Goal: Task Accomplishment & Management: Manage account settings

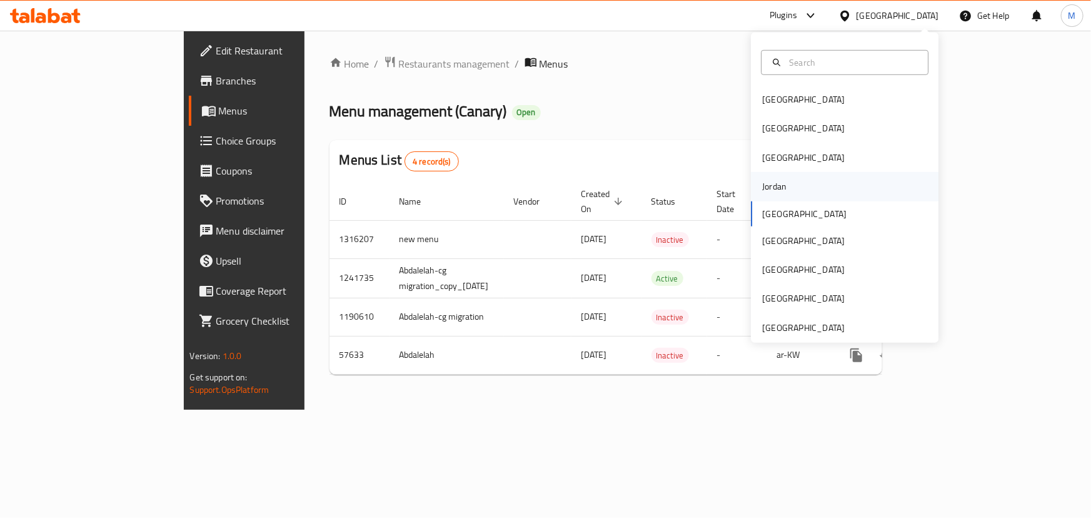
click at [772, 181] on div "Jordan" at bounding box center [774, 186] width 24 height 14
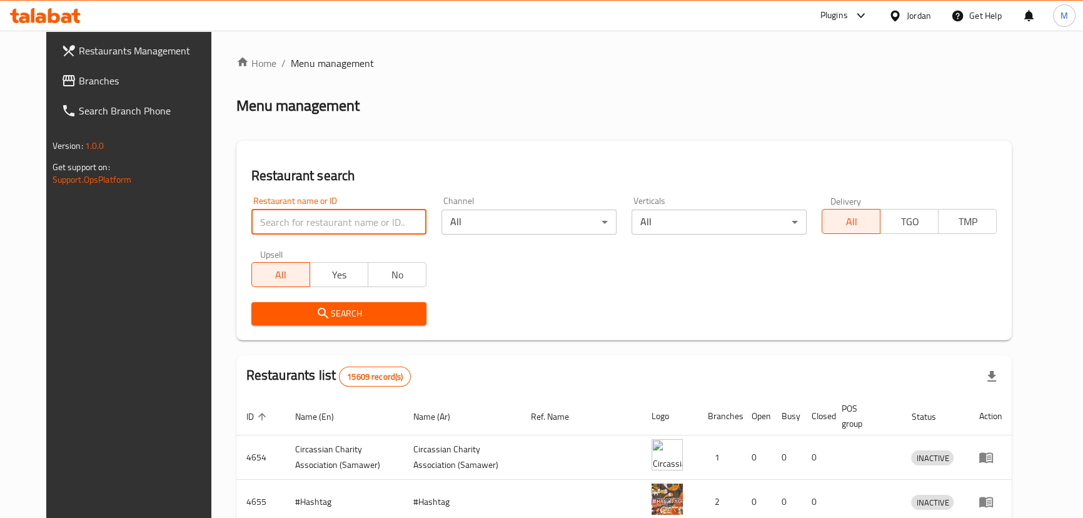
click at [345, 229] on input "search" at bounding box center [338, 221] width 175 height 25
paste input "Kaila ever green"
type input "Kaila ever green"
click button "Search" at bounding box center [338, 313] width 175 height 23
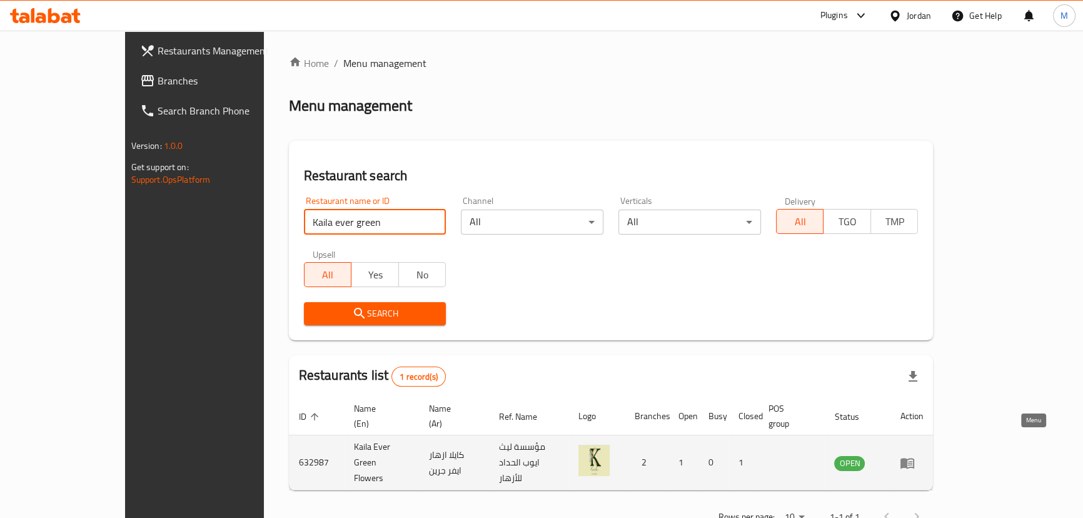
click at [914, 458] on icon "enhanced table" at bounding box center [907, 463] width 14 height 11
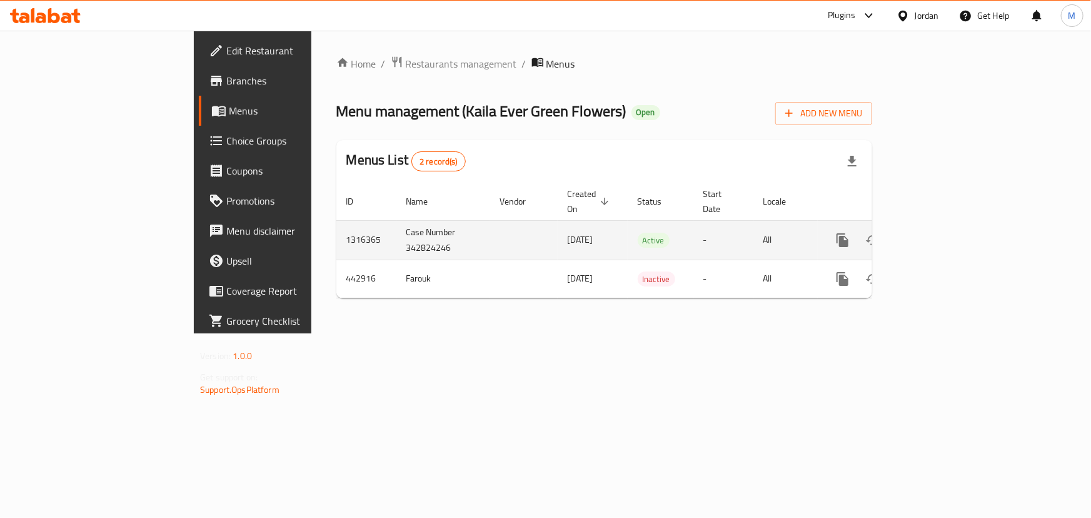
click at [396, 231] on td "Case Number 342824246" at bounding box center [443, 239] width 94 height 39
copy td "342824246"
click at [940, 233] on icon "enhanced table" at bounding box center [932, 240] width 15 height 15
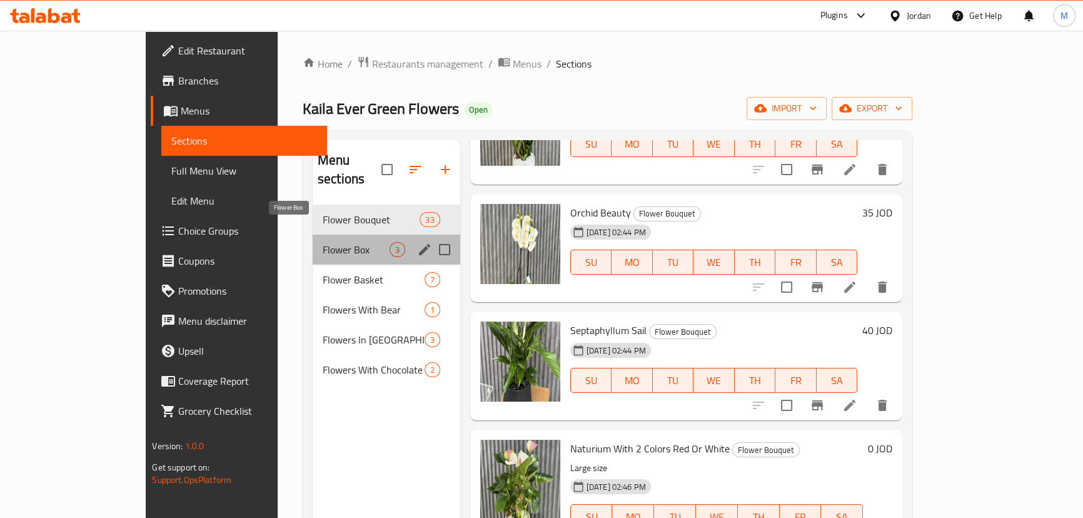
click at [326, 242] on span "Flower Box" at bounding box center [356, 249] width 67 height 15
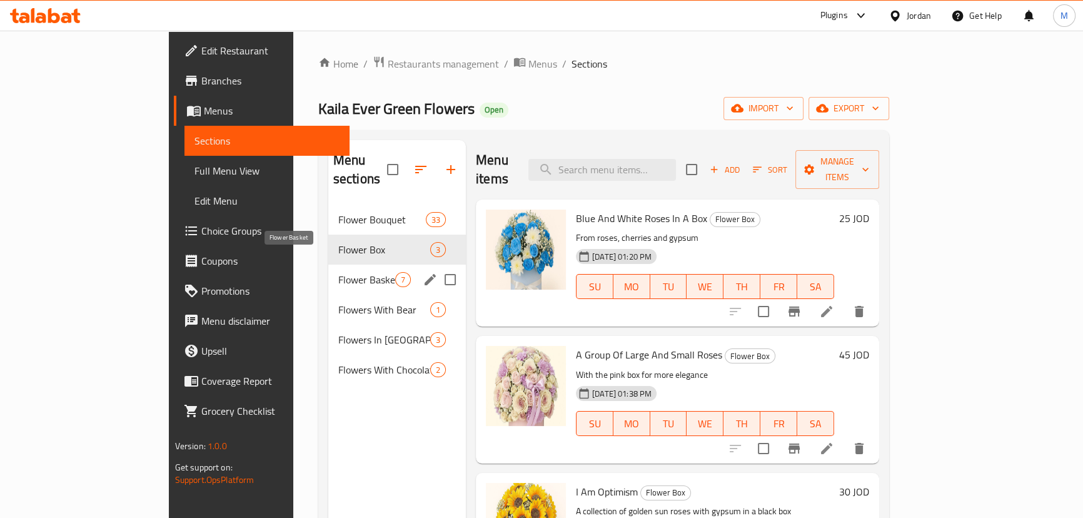
click at [338, 272] on span "Flower Basket" at bounding box center [366, 279] width 57 height 15
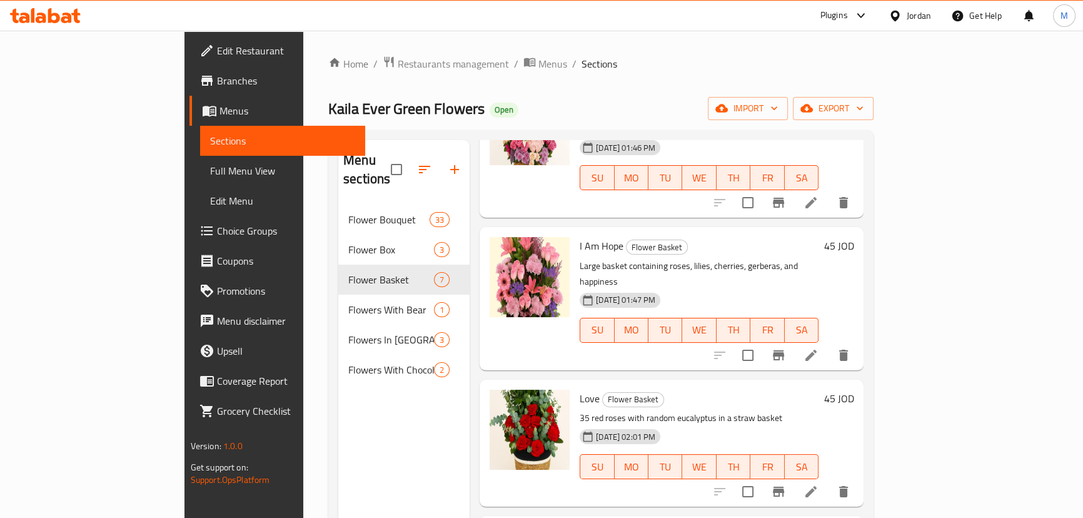
scroll to position [469, 0]
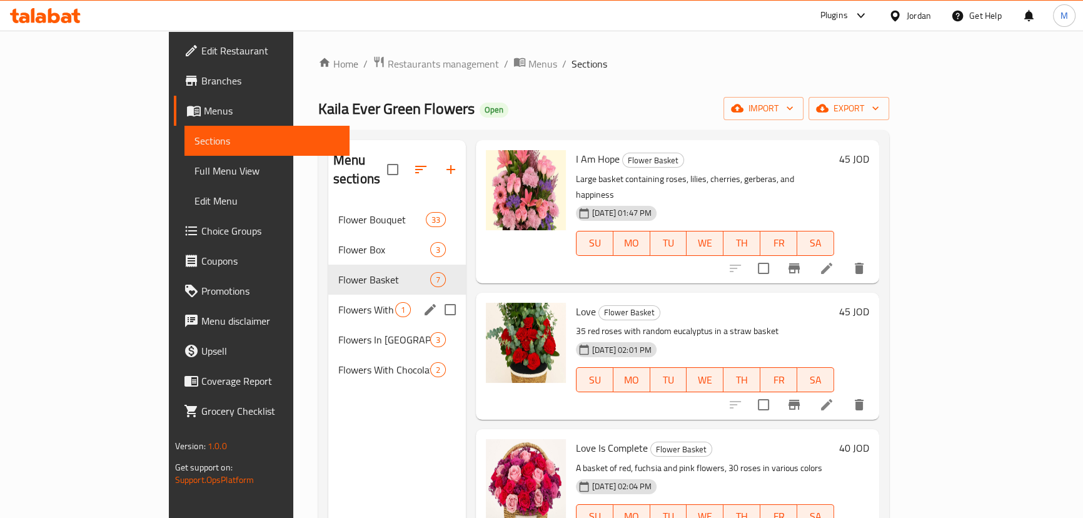
click at [328, 299] on div "Flowers With Bear 1" at bounding box center [397, 310] width 138 height 30
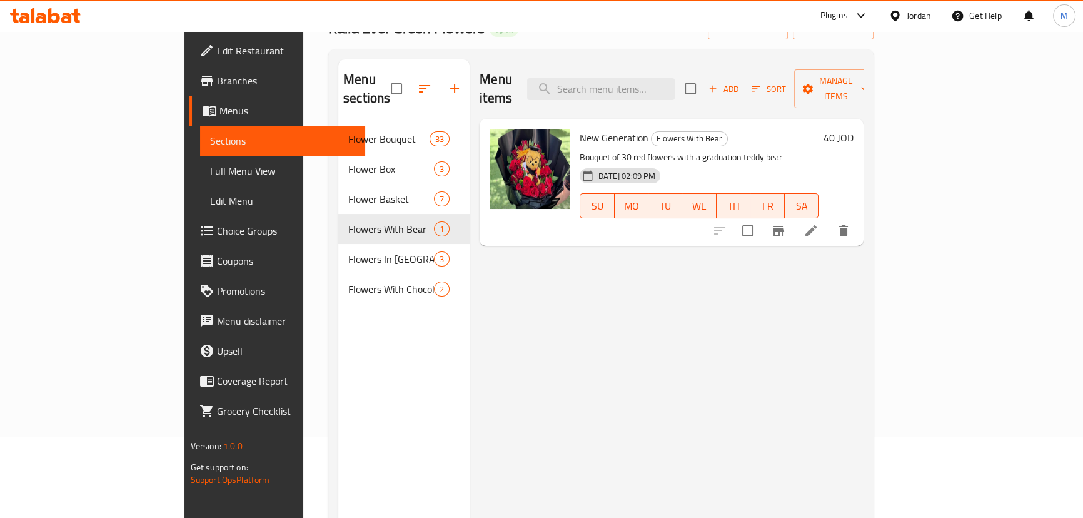
scroll to position [175, 0]
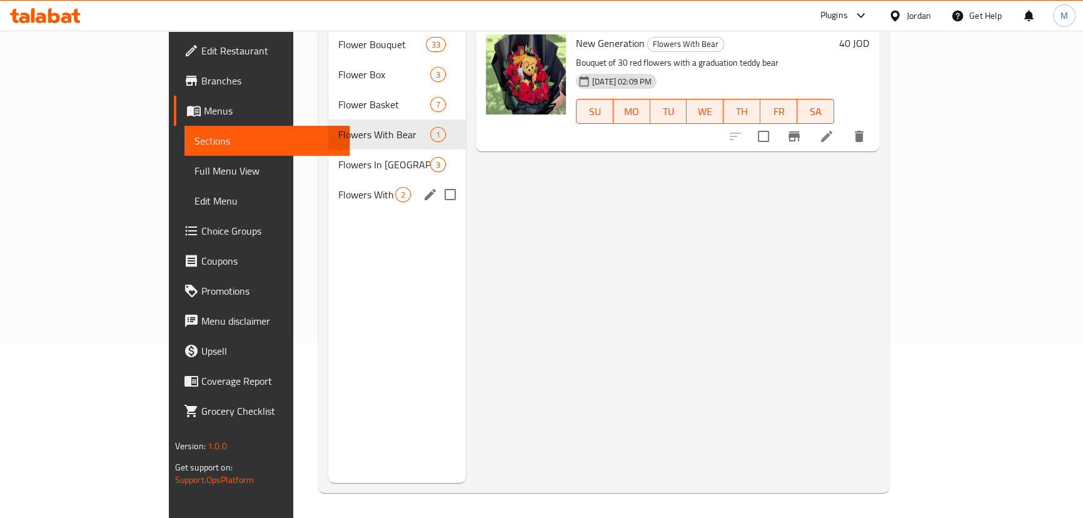
click at [328, 153] on div "Flowers In Vase 3" at bounding box center [397, 164] width 138 height 30
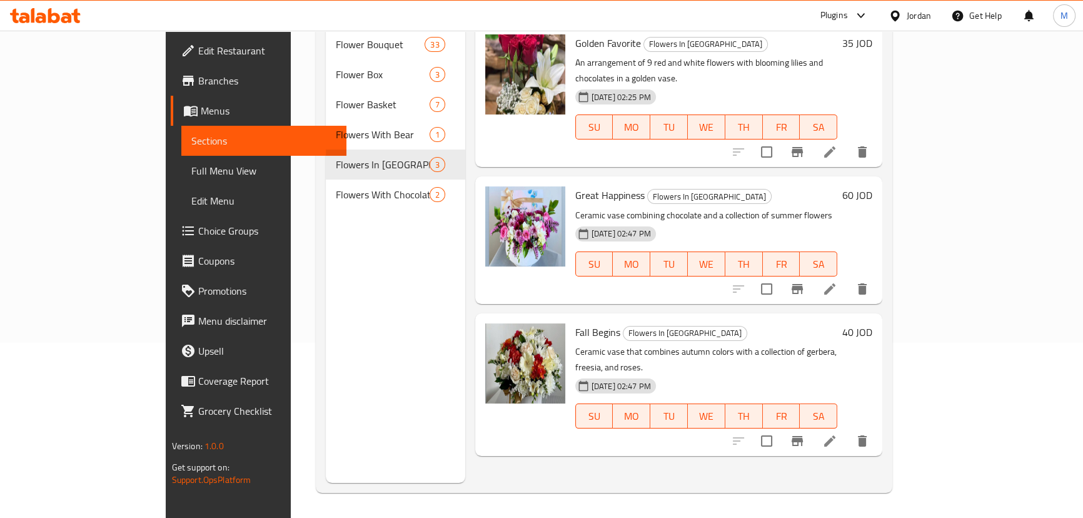
click at [326, 204] on div "Menu sections Flower Bouquet 33 Flower Box 3 Flower Basket 7 Flowers With Bear …" at bounding box center [395, 224] width 139 height 518
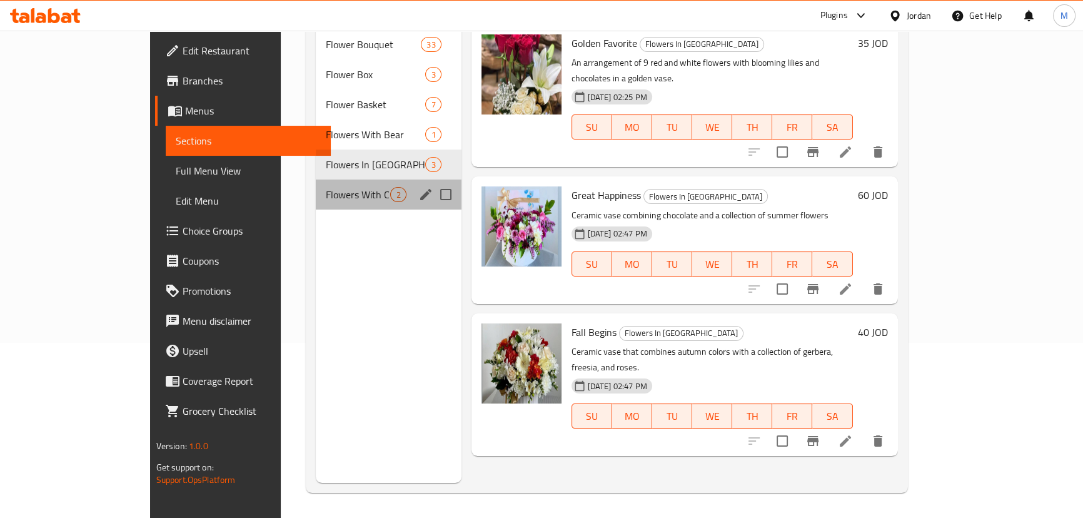
click at [316, 189] on div "Flowers With Chocolate 2" at bounding box center [389, 194] width 146 height 30
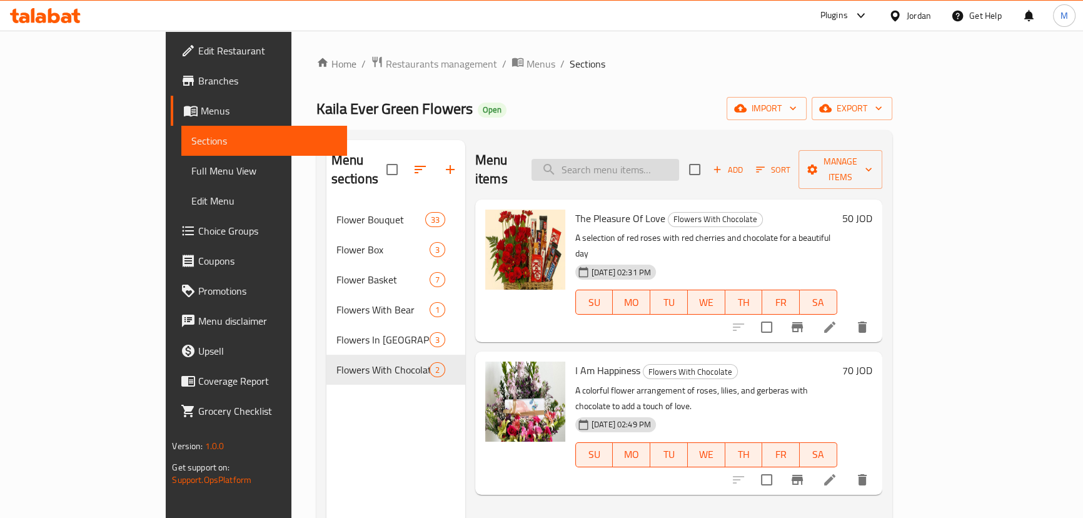
click at [665, 163] on input "search" at bounding box center [605, 170] width 148 height 22
paste input "ورود جوريه حمرا"
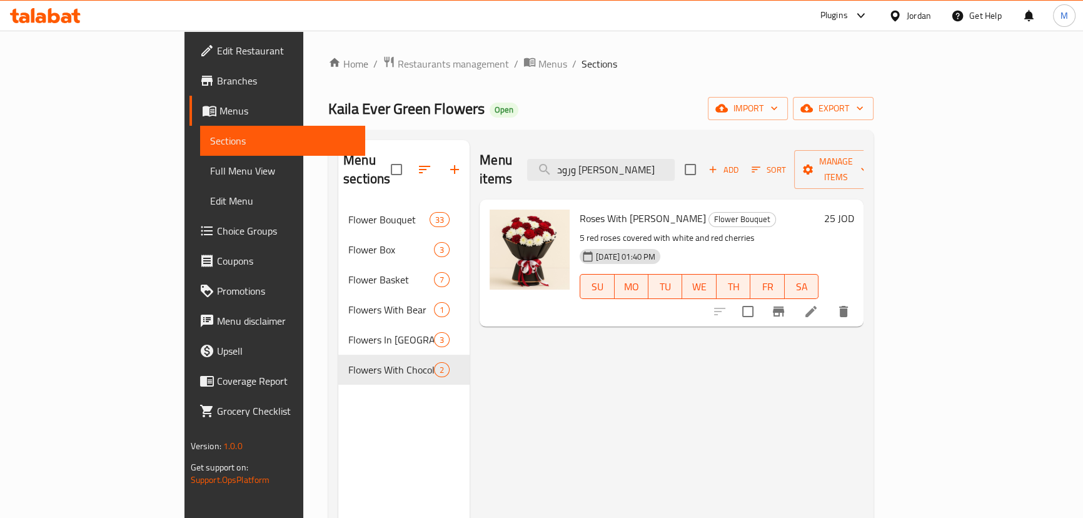
type input "ورود جوريه حمرا"
click at [828, 300] on li at bounding box center [810, 311] width 35 height 23
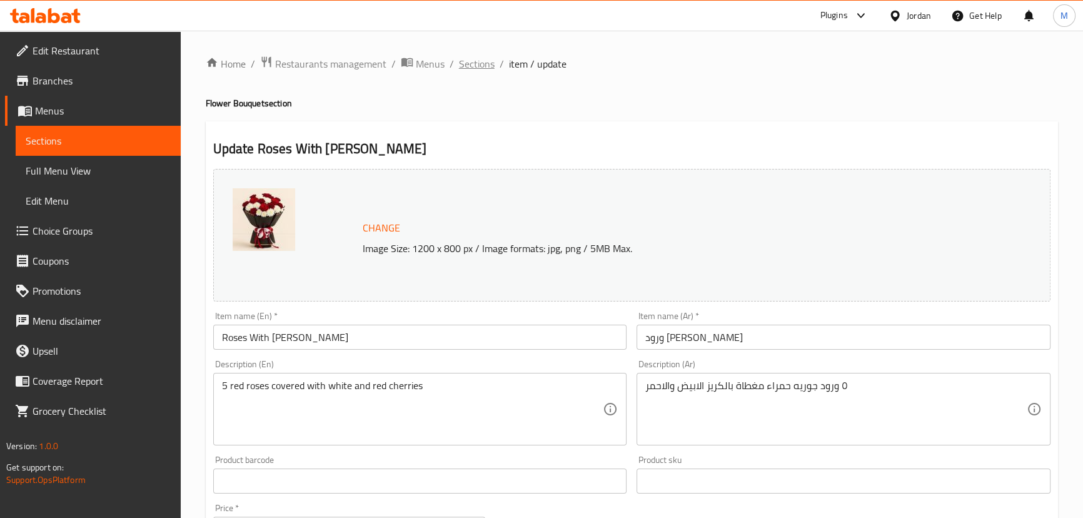
click at [492, 61] on span "Sections" at bounding box center [477, 63] width 36 height 15
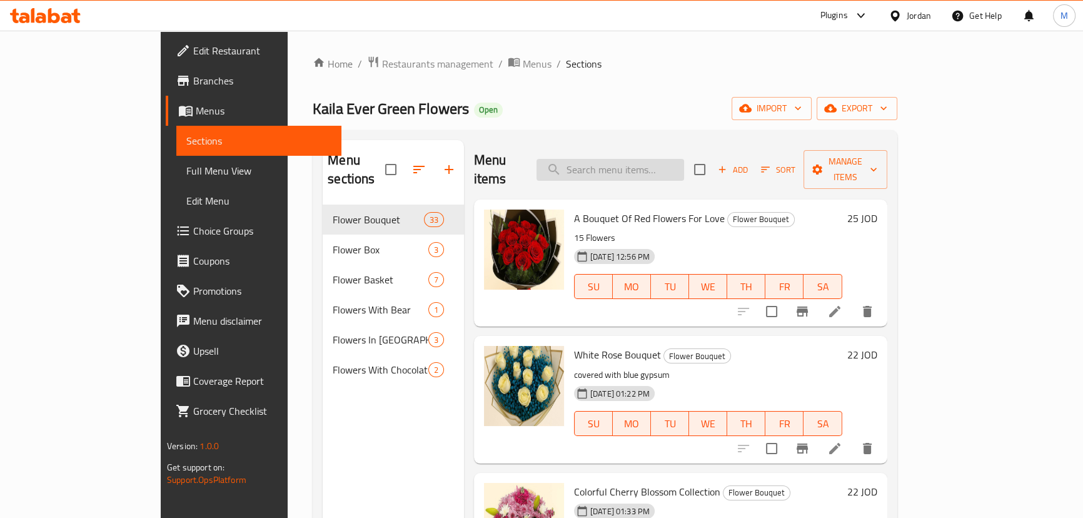
click at [684, 166] on input "search" at bounding box center [610, 170] width 148 height 22
paste input "ورود الجوري الورديه مغطاة بين الكريز"
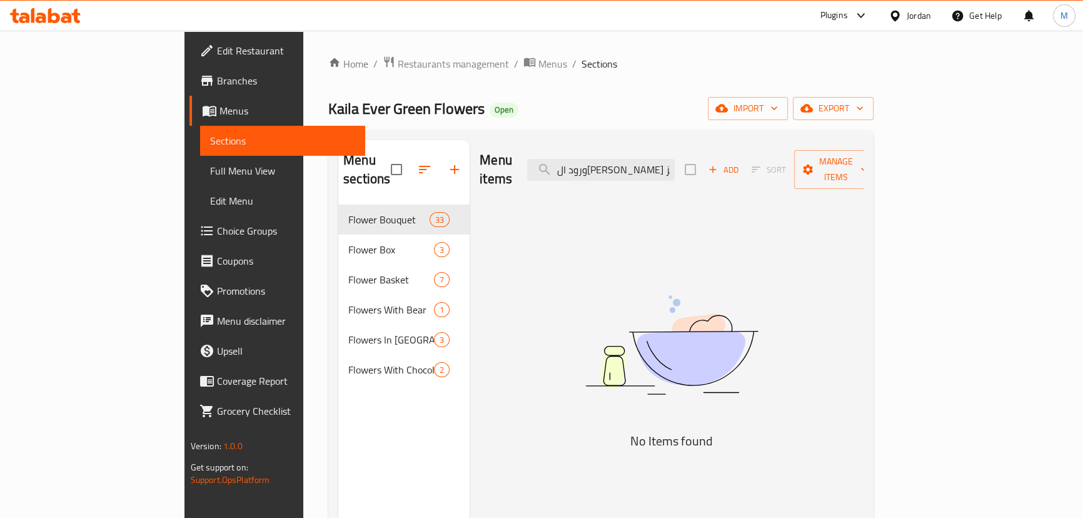
click at [757, 168] on div "Menu items ورود الجوري الورديه مغطاة بين الكريز Add Sort Manage items" at bounding box center [672, 169] width 384 height 59
click at [660, 159] on input "ورود الجوري الورديه مغطاة بين الكريز" at bounding box center [601, 170] width 148 height 22
paste input "باقة صغيره من الزهور لتضفي نكهة فطور صباحيه"
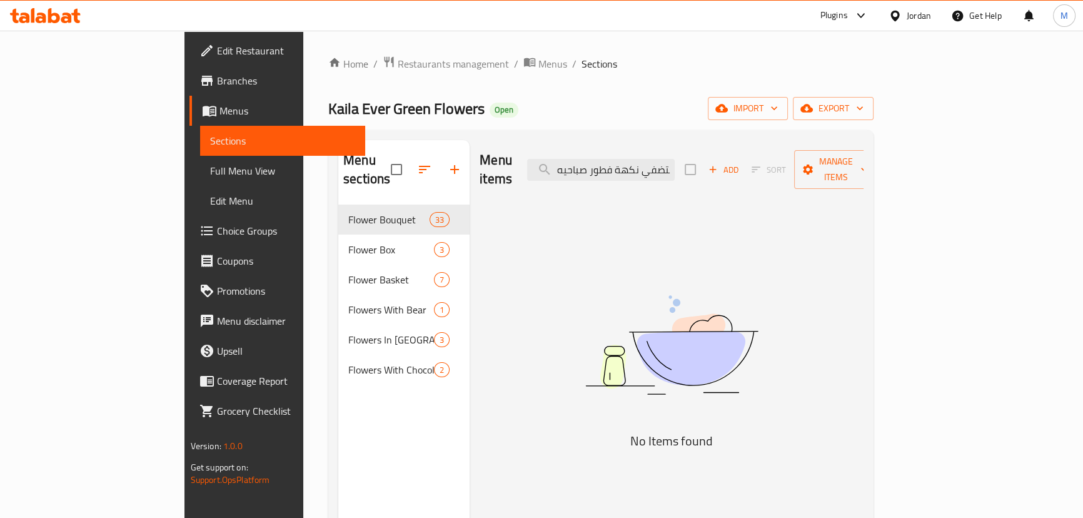
drag, startPoint x: 688, startPoint y: 158, endPoint x: 503, endPoint y: 139, distance: 186.6
click at [503, 139] on div "Menu sections Flower Bouquet 33 Flower Box 3 Flower Basket 7 Flowers With Bear …" at bounding box center [600, 399] width 545 height 538
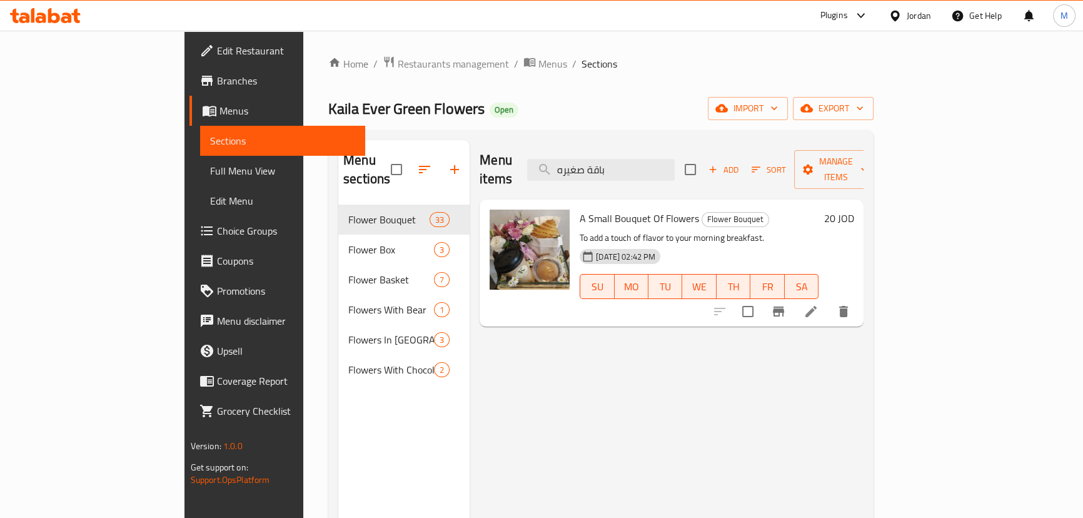
type input "باقة صغيره"
click at [858, 306] on div at bounding box center [782, 311] width 154 height 30
click at [818, 304] on icon at bounding box center [810, 311] width 15 height 15
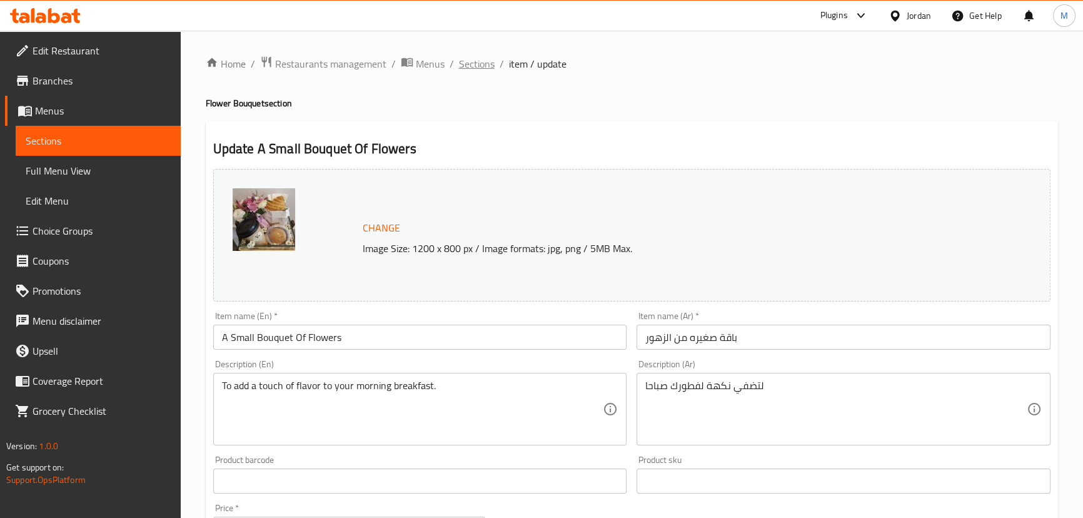
click at [469, 65] on span "Sections" at bounding box center [477, 63] width 36 height 15
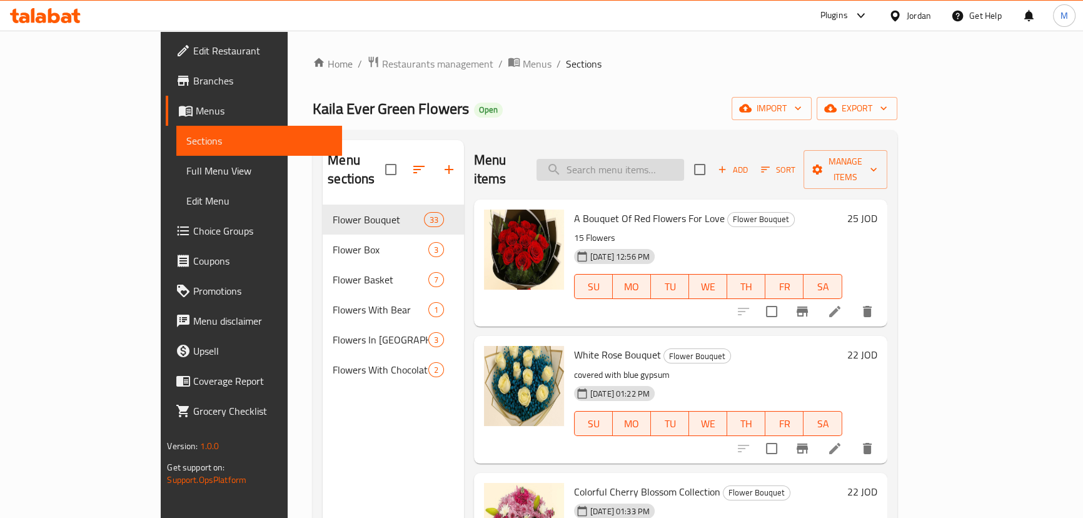
click at [663, 169] on input "search" at bounding box center [610, 170] width 148 height 22
paste input "ورود الجوري الورديه"
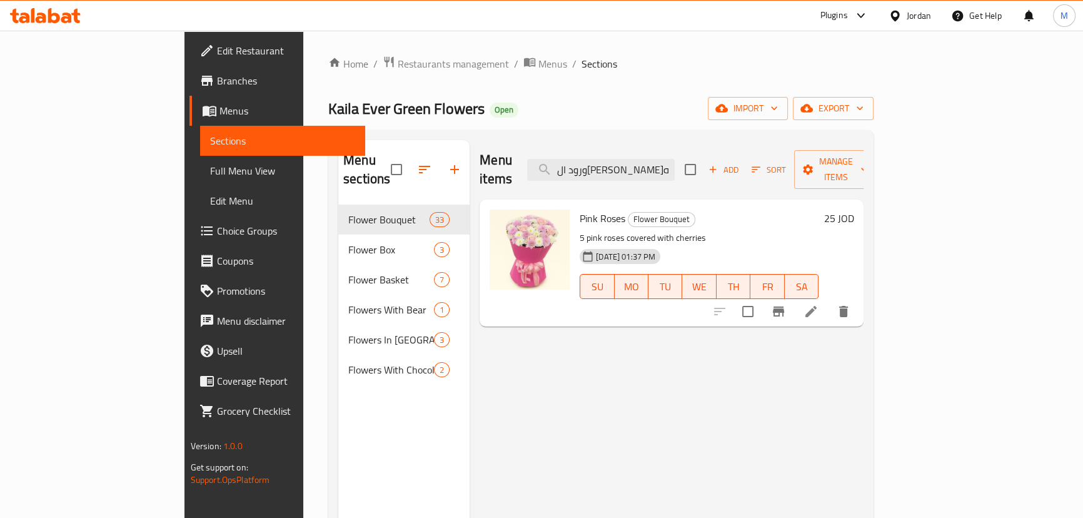
type input "ورود الجوري الورديه"
click at [817, 306] on icon at bounding box center [810, 311] width 11 height 11
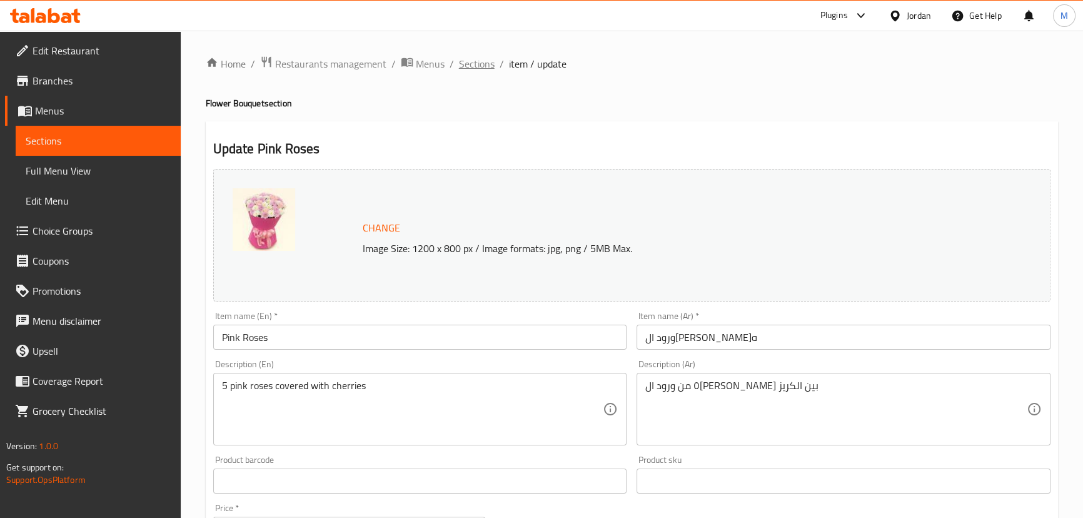
click at [472, 61] on span "Sections" at bounding box center [477, 63] width 36 height 15
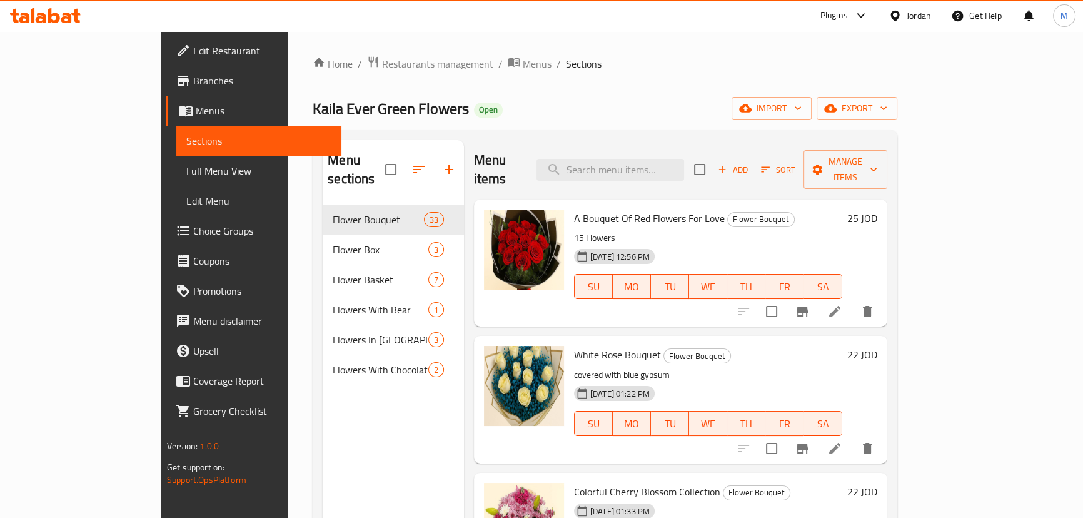
click at [313, 113] on span "Kaila Ever Green Flowers" at bounding box center [391, 108] width 156 height 28
copy span "Kaila Ever Green Flowers"
click at [684, 168] on input "search" at bounding box center [610, 170] width 148 height 22
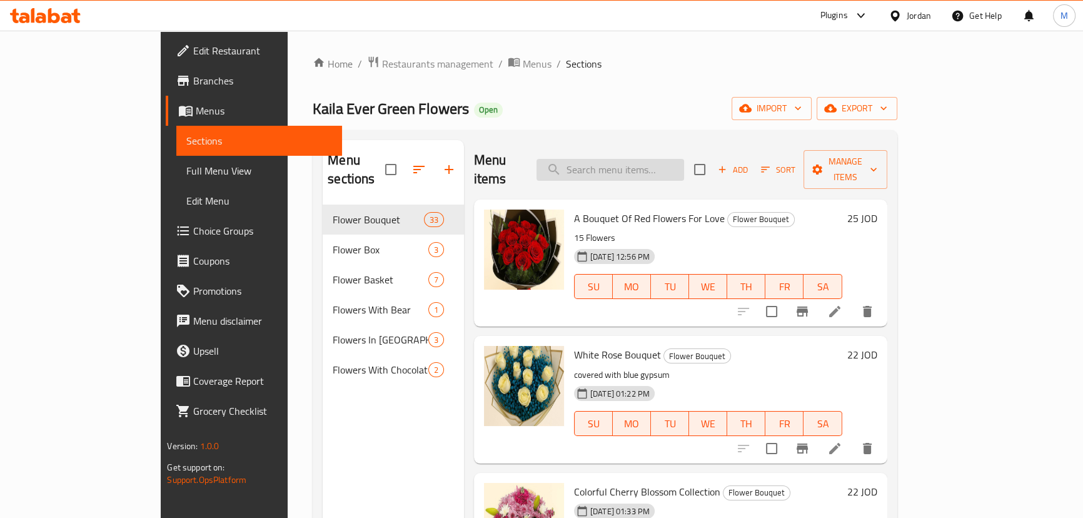
paste input "chocolates"
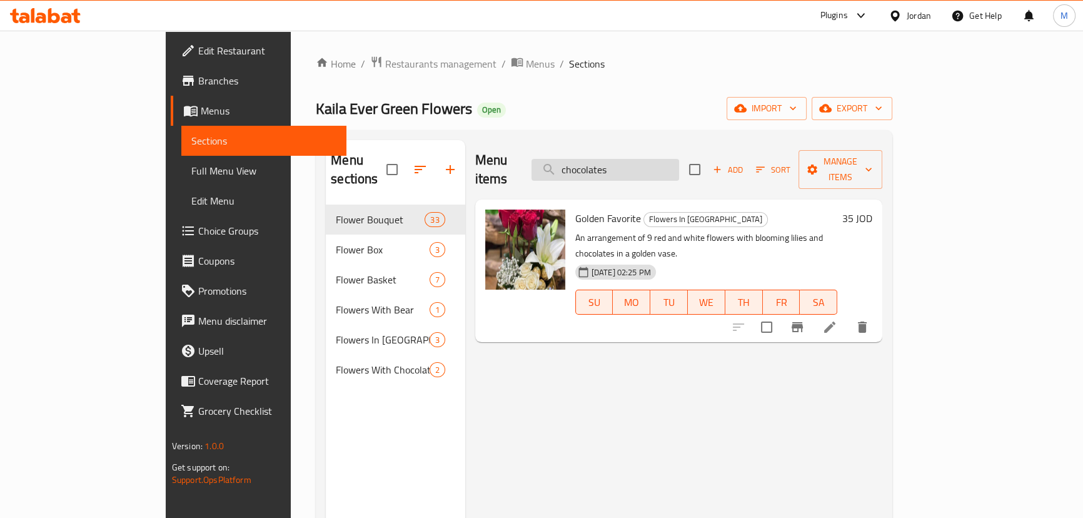
click at [657, 163] on input "chocolates" at bounding box center [605, 170] width 148 height 22
paste input "ورود جوريه حمراء مغطاة بالكريز الابيض"
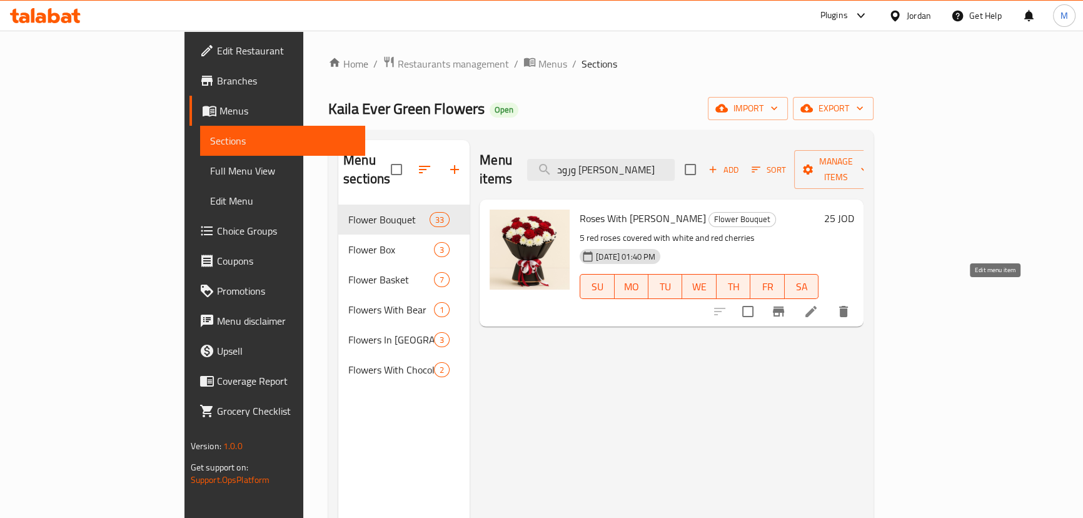
type input "ورود جوريه حمرا"
click at [817, 306] on icon at bounding box center [810, 311] width 11 height 11
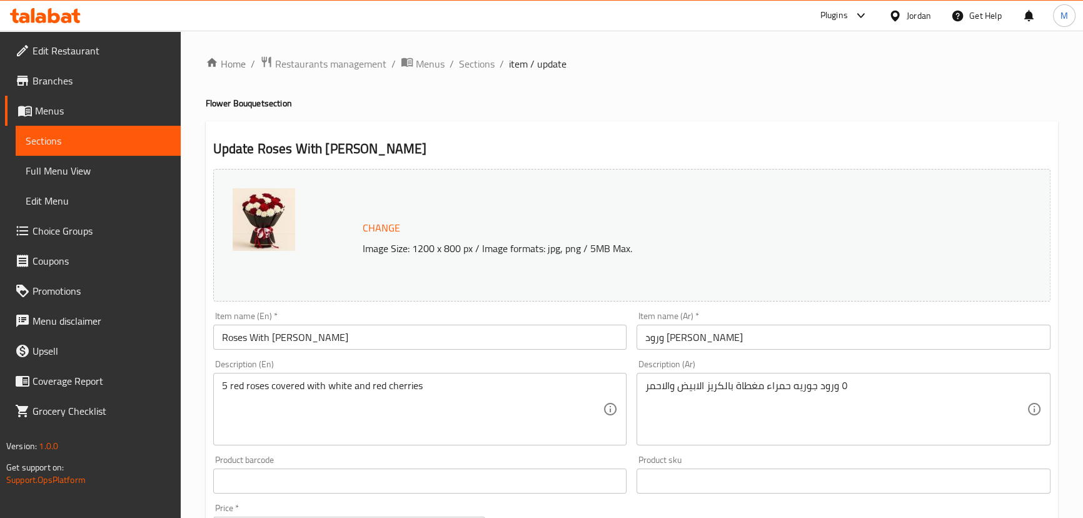
click at [494, 137] on div "Update Roses With Lilies Change Image Size: 1200 x 800 px / Image formats: jpg,…" at bounding box center [632, 494] width 852 height 746
click at [470, 61] on span "Sections" at bounding box center [477, 63] width 36 height 15
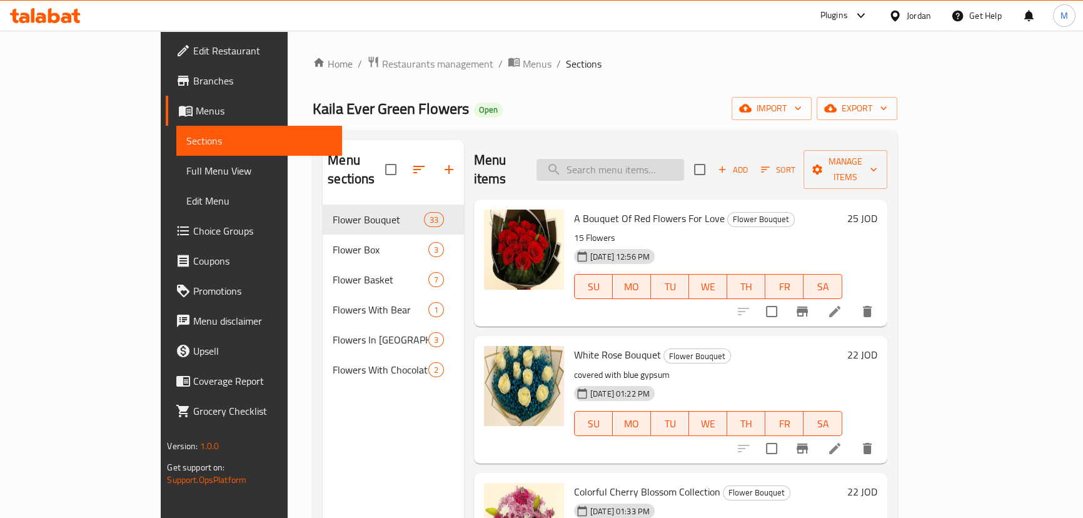
click at [680, 164] on input "search" at bounding box center [610, 170] width 148 height 22
paste input "ورود الجوري الورديه مغطاة بين الكريز"
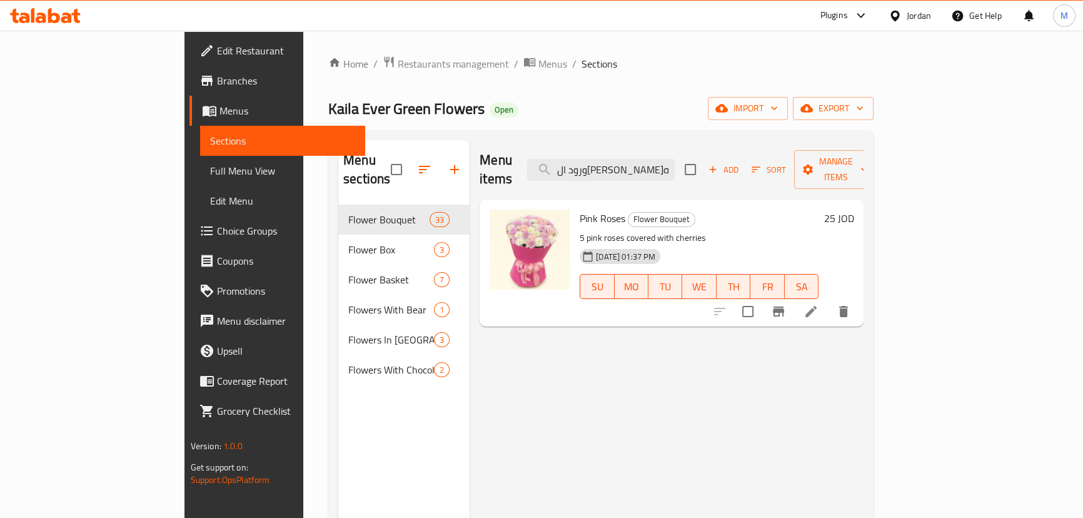
type input "ورود الجوري الورديه"
click at [828, 304] on li at bounding box center [810, 311] width 35 height 23
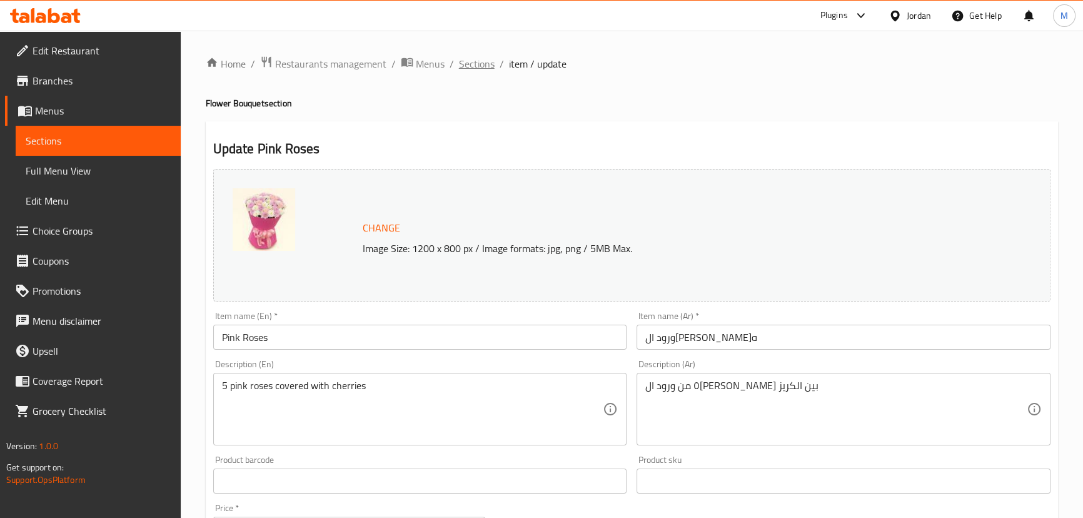
click at [460, 64] on span "Sections" at bounding box center [477, 63] width 36 height 15
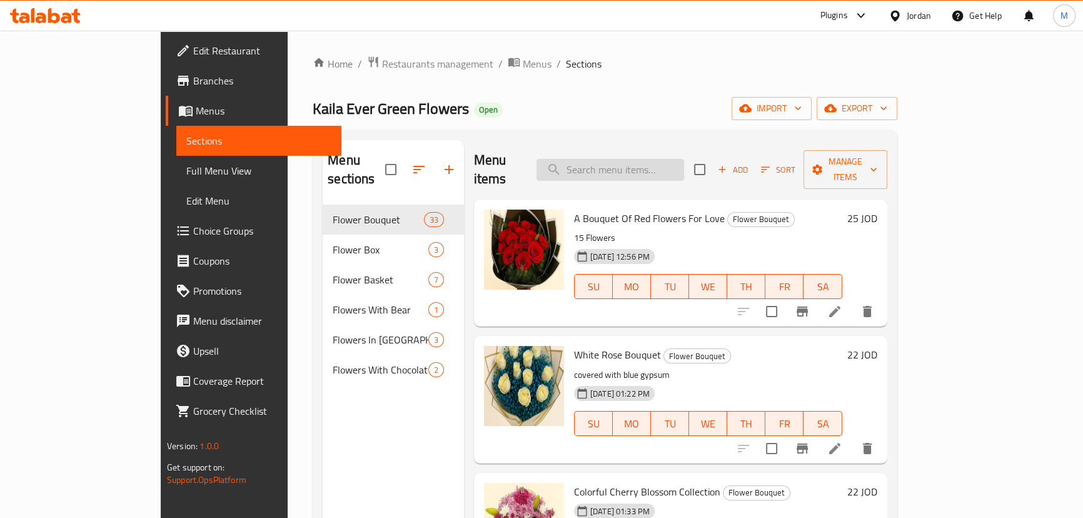
click at [680, 159] on input "search" at bounding box center [610, 170] width 148 height 22
paste input "باقة صغيره من الزهور لتضفي نكهة فطور صباحيه"
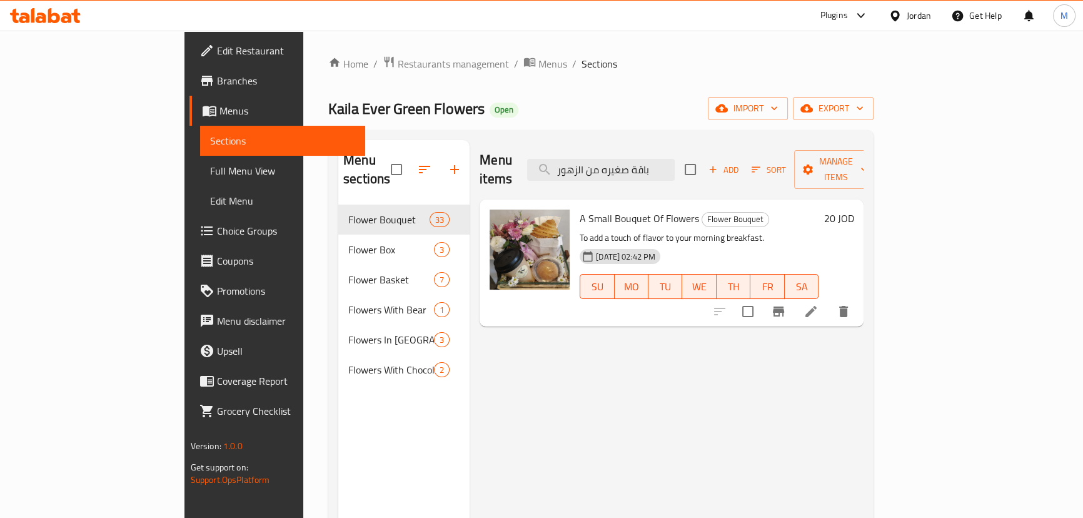
type input "باقة صغيره من الزهور"
click at [817, 306] on icon at bounding box center [810, 311] width 11 height 11
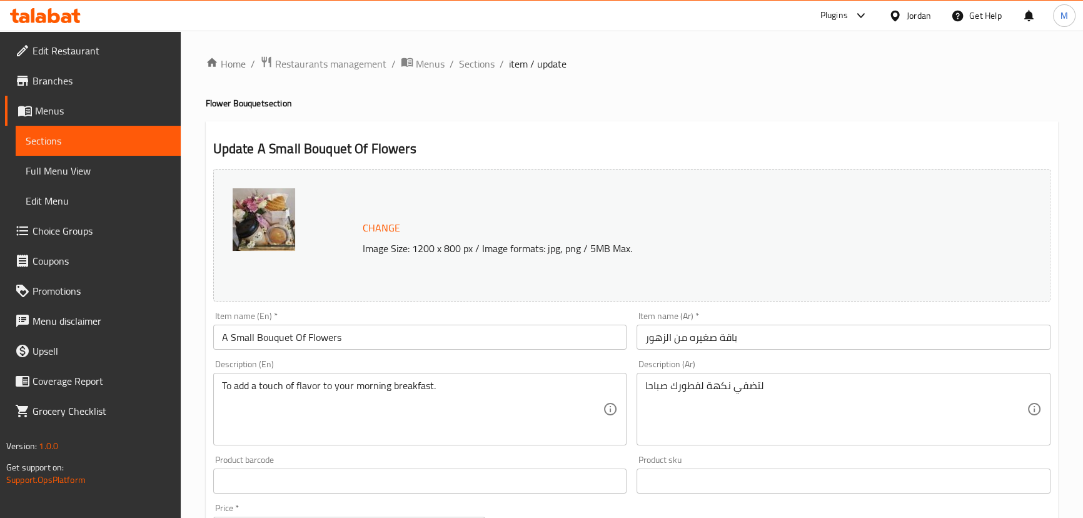
click at [733, 153] on h2 "Update A Small Bouquet Of Flowers" at bounding box center [631, 148] width 837 height 19
click at [476, 69] on span "Sections" at bounding box center [477, 63] width 36 height 15
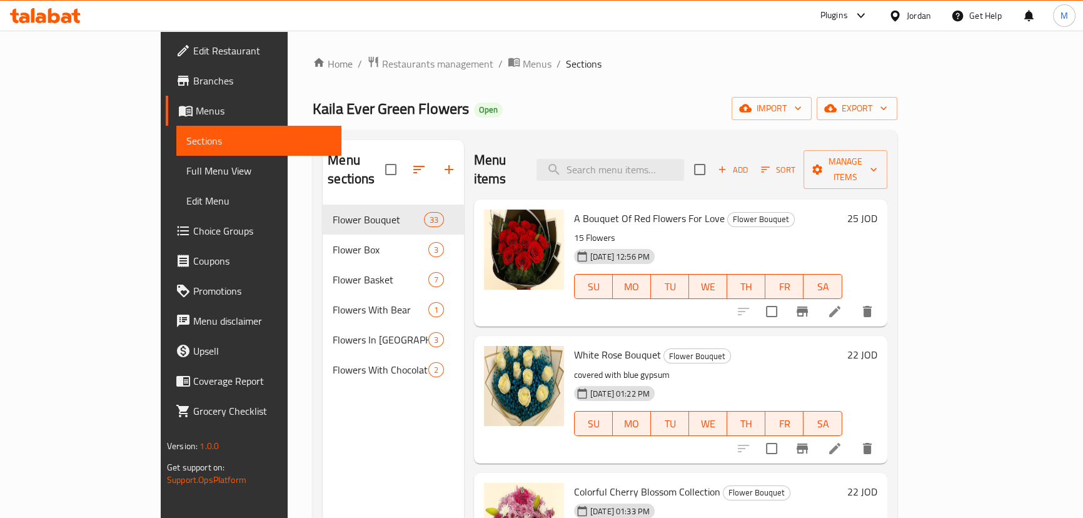
click at [313, 117] on span "Kaila Ever Green Flowers" at bounding box center [391, 108] width 156 height 28
copy span "Kaila Ever Green Flowers"
click at [193, 88] on span "Branches" at bounding box center [262, 80] width 138 height 15
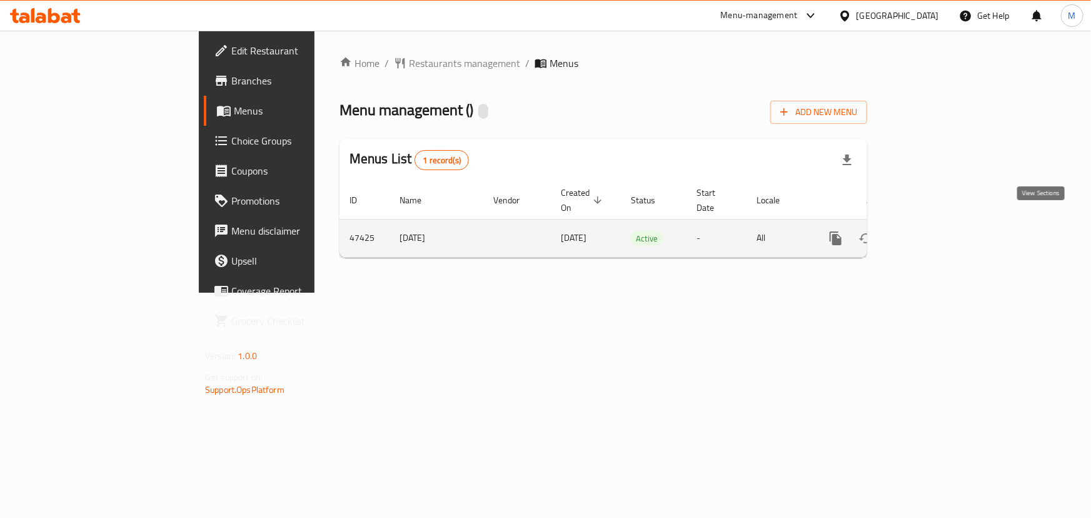
click at [934, 231] on icon "enhanced table" at bounding box center [926, 238] width 15 height 15
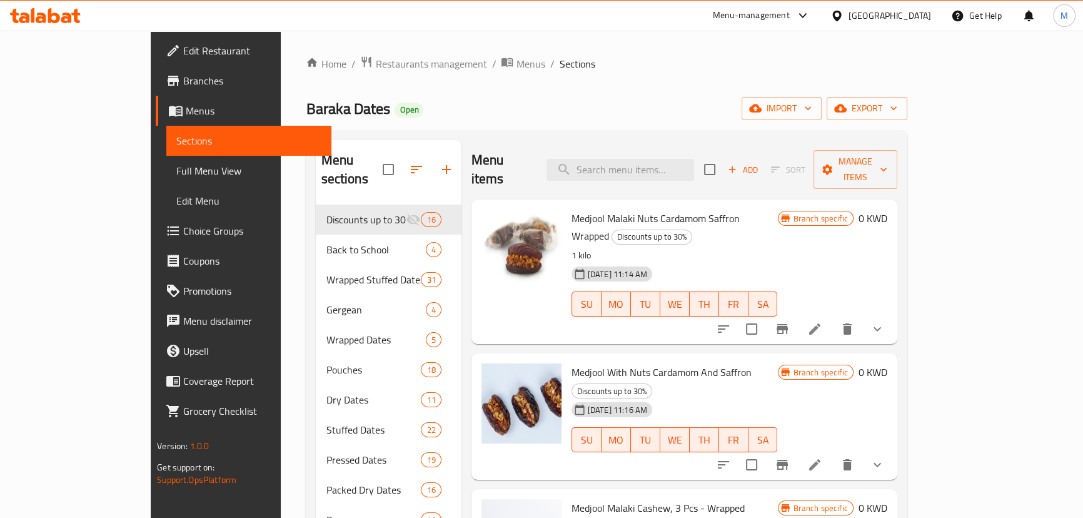
click at [183, 232] on span "Choice Groups" at bounding box center [252, 230] width 138 height 15
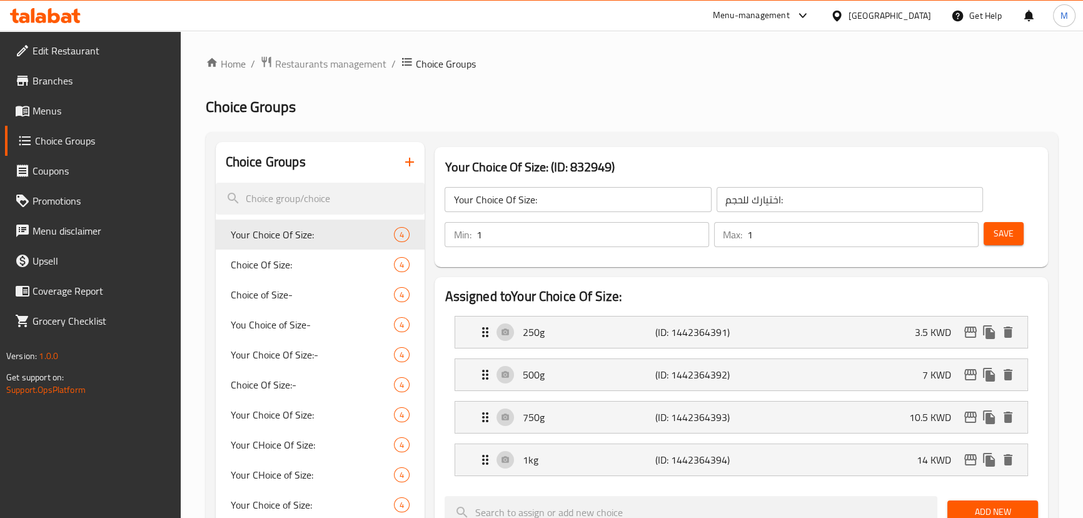
click at [55, 118] on span "Menus" at bounding box center [102, 110] width 138 height 15
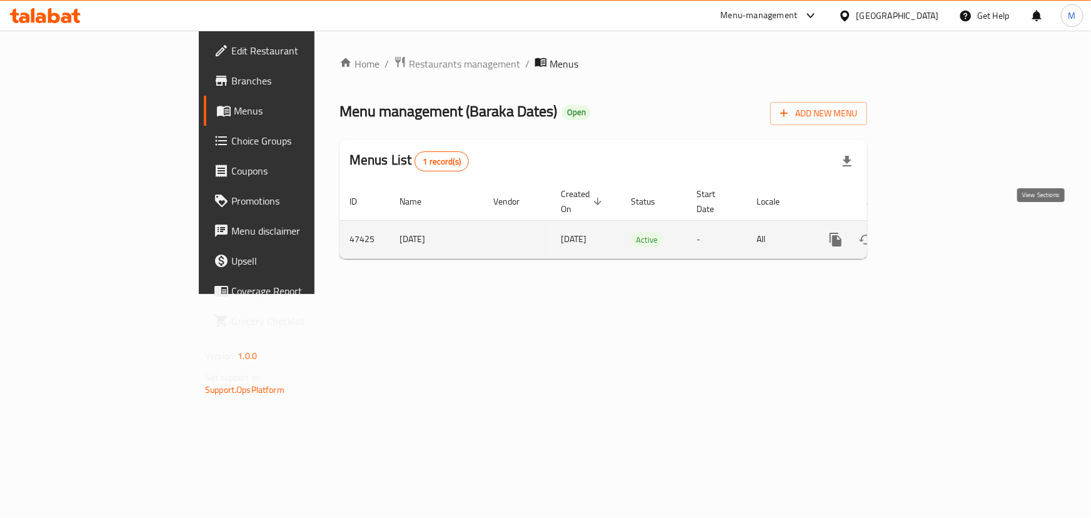
click at [934, 232] on icon "enhanced table" at bounding box center [926, 239] width 15 height 15
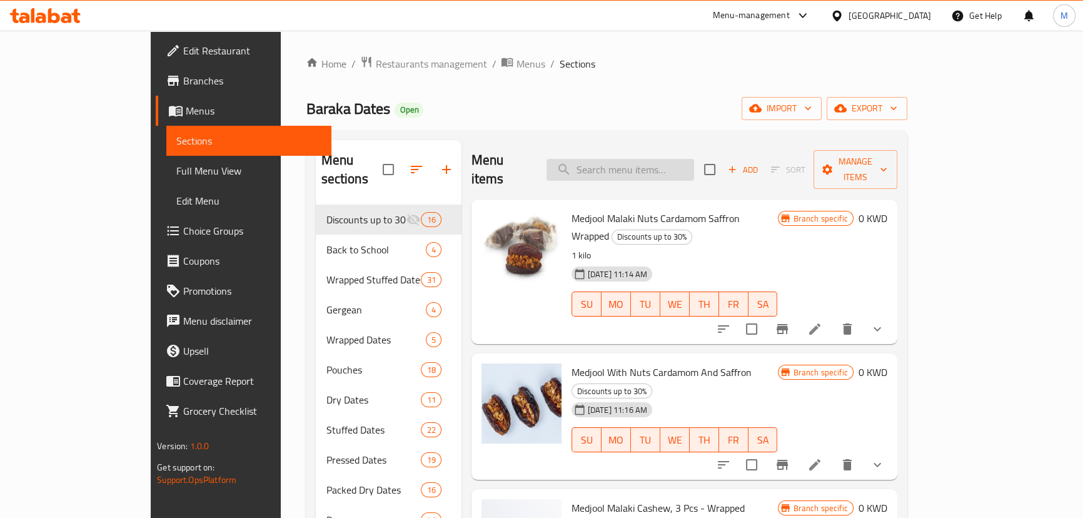
click at [666, 166] on input "search" at bounding box center [620, 170] width 148 height 22
paste input "Khudri Almond Dipped In Milk Chocolate Wrapped"
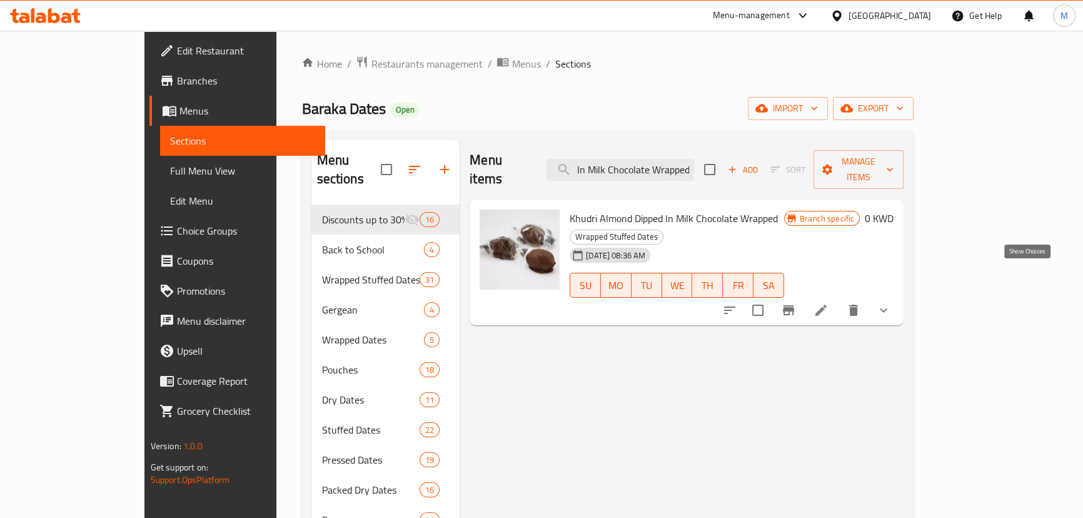
type input "Khudri Almond Dipped In Milk Chocolate Wrapped"
click at [891, 303] on icon "show more" at bounding box center [883, 310] width 15 height 15
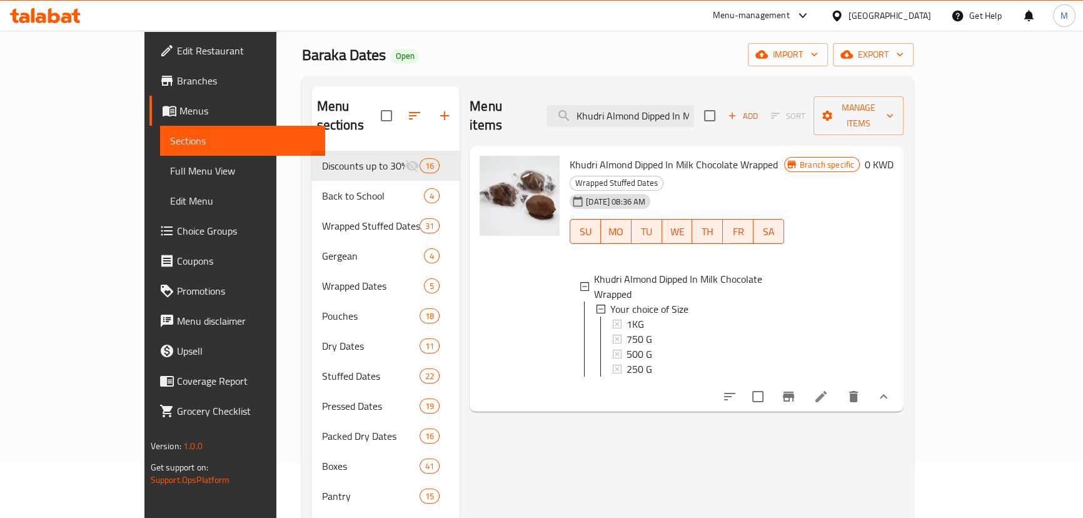
scroll to position [0, 0]
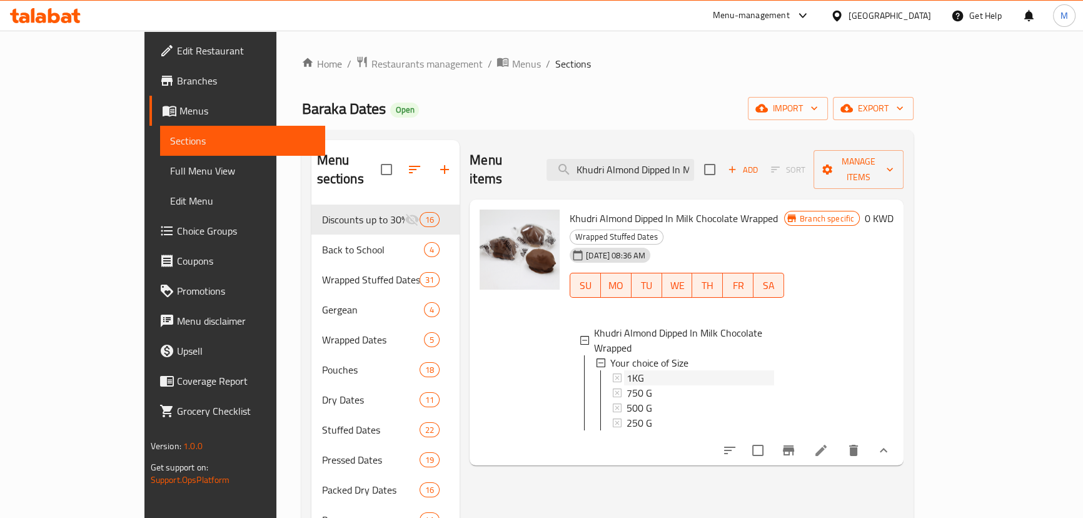
click at [627, 370] on div "1KG" at bounding box center [701, 377] width 148 height 15
click at [627, 385] on div "750 G" at bounding box center [701, 392] width 148 height 15
click at [925, 14] on div "Kuwait" at bounding box center [889, 16] width 83 height 14
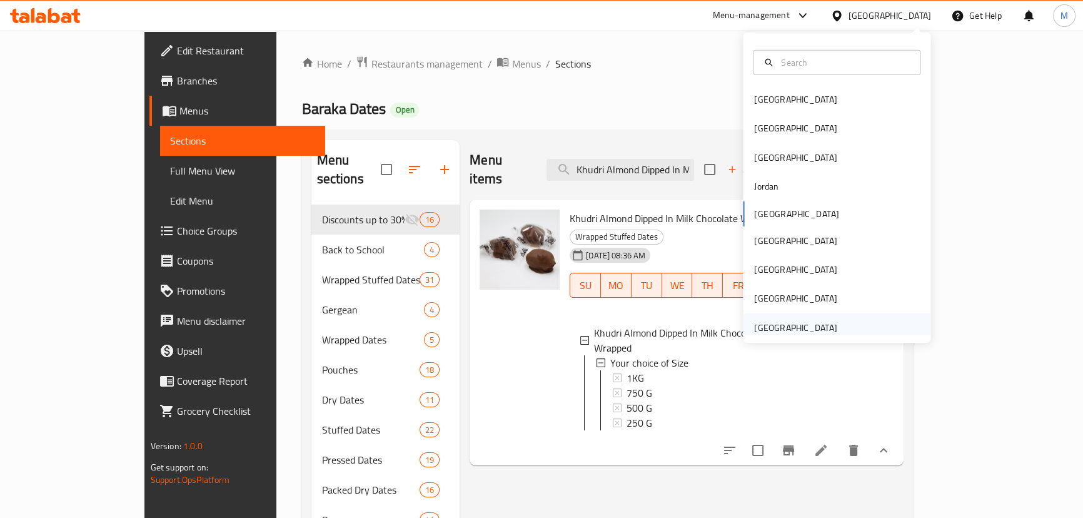
click at [808, 326] on div "[GEOGRAPHIC_DATA]" at bounding box center [795, 328] width 83 height 14
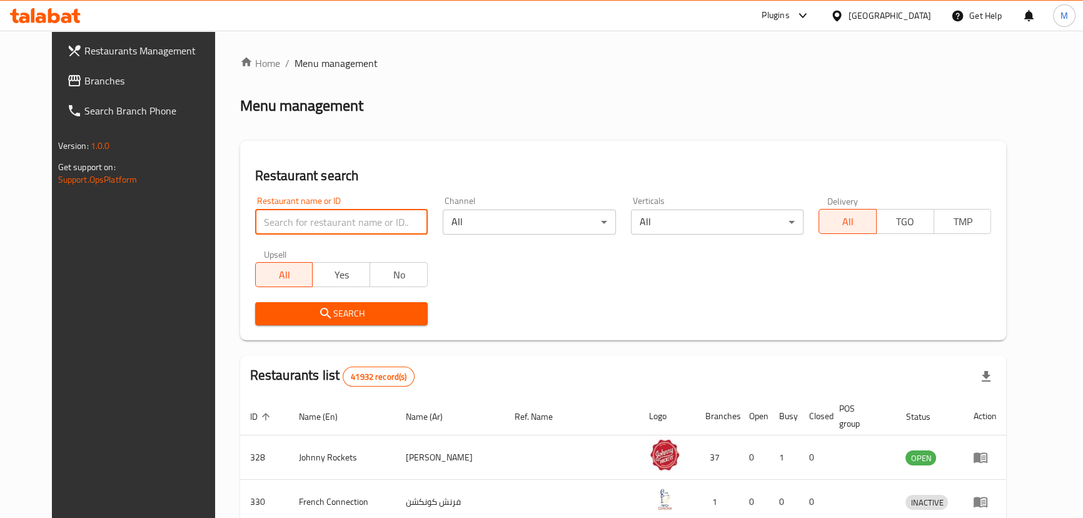
click at [348, 228] on input "search" at bounding box center [341, 221] width 173 height 25
paste input "Bab Al Kazwa"
type input "Bab Al Kazwa"
click button "Search" at bounding box center [341, 313] width 173 height 23
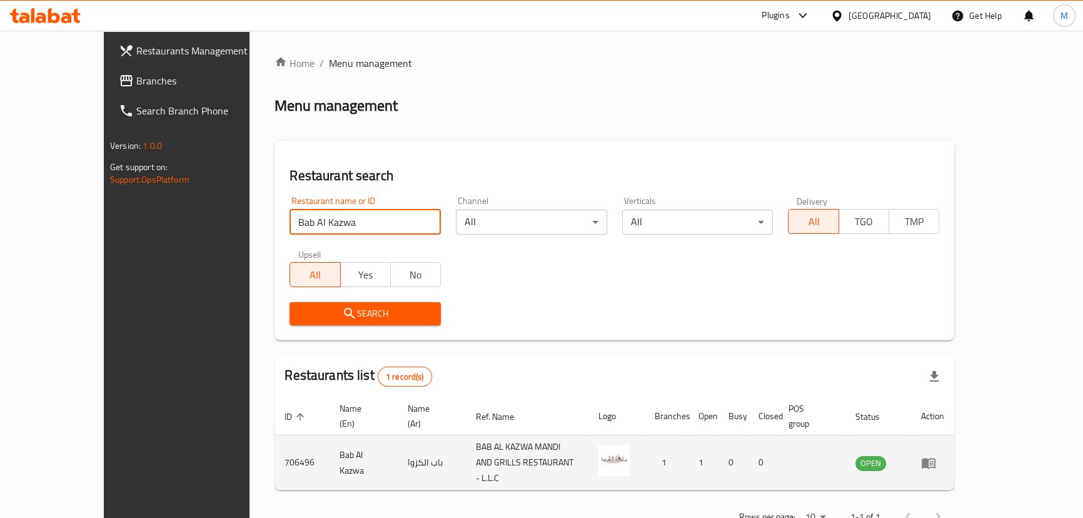
click at [936, 455] on icon "enhanced table" at bounding box center [928, 462] width 15 height 15
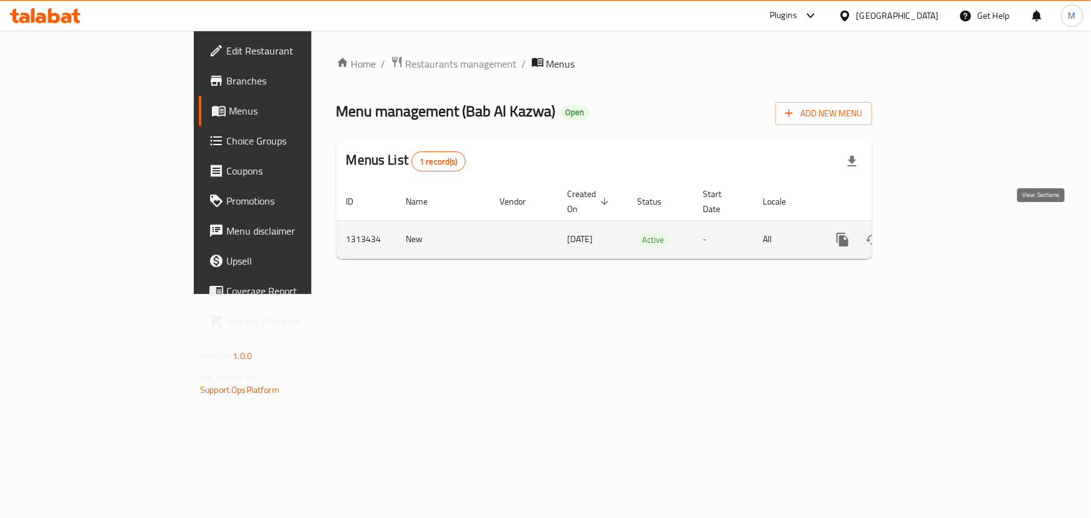
click at [948, 229] on link "enhanced table" at bounding box center [933, 239] width 30 height 30
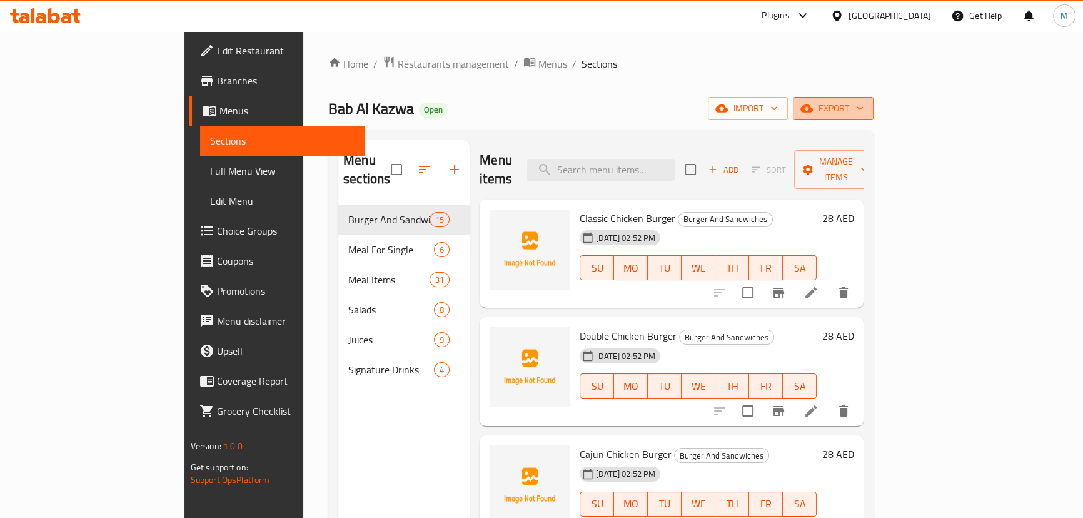
click at [863, 111] on span "export" at bounding box center [833, 109] width 61 height 16
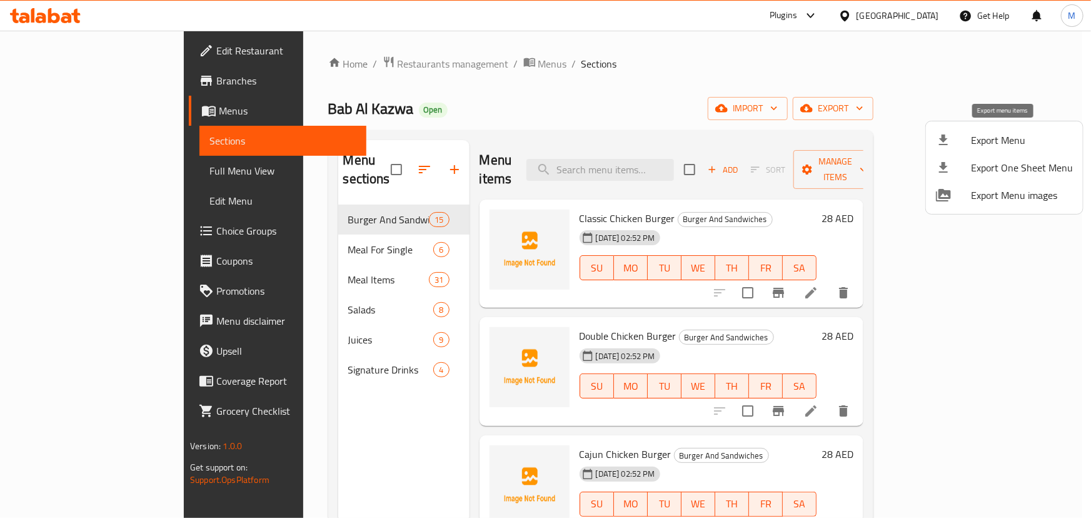
click at [1022, 141] on span "Export Menu" at bounding box center [1022, 140] width 102 height 15
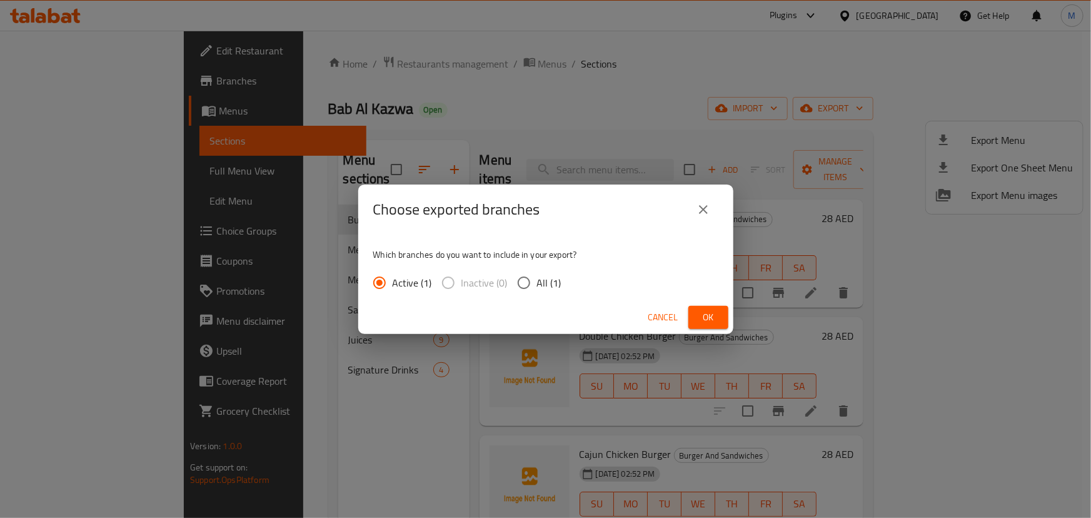
click at [700, 310] on span "Ok" at bounding box center [708, 318] width 20 height 16
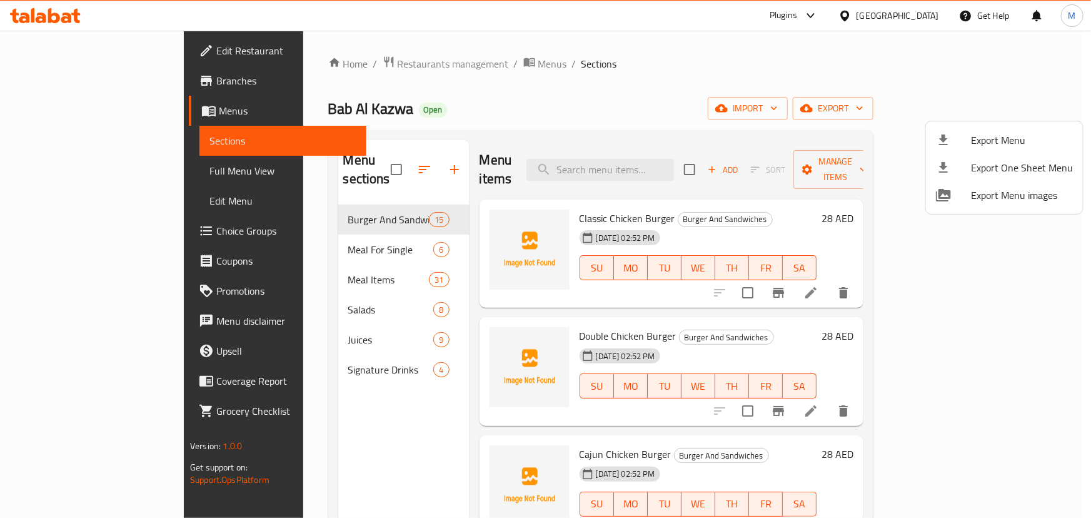
click at [762, 216] on div at bounding box center [545, 259] width 1091 height 518
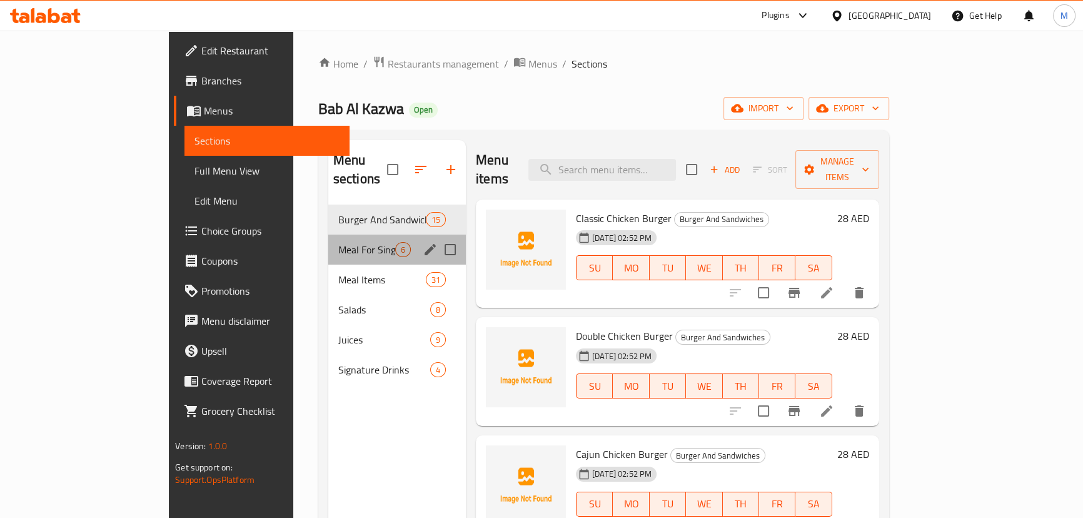
click at [328, 234] on div "Meal For Single 6" at bounding box center [397, 249] width 138 height 30
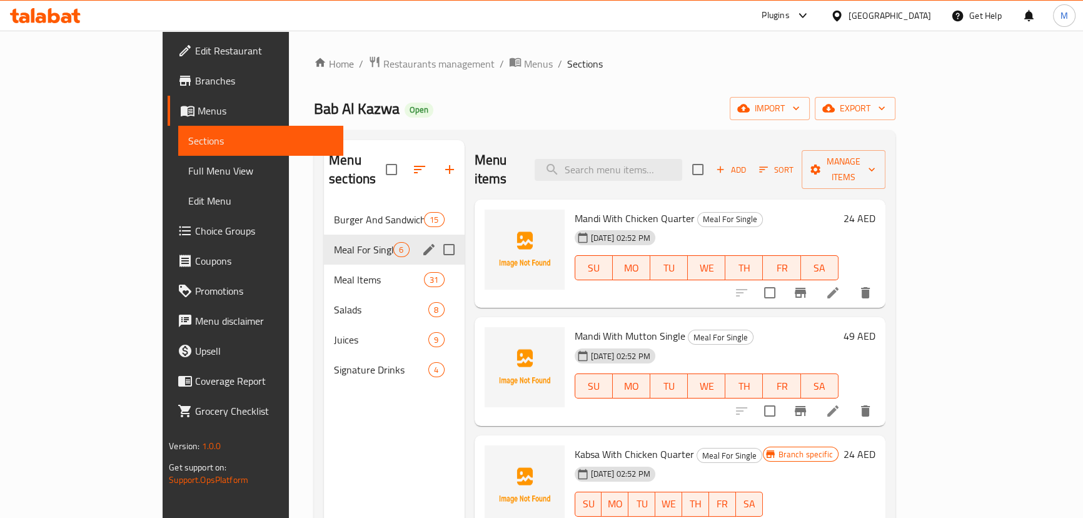
click at [334, 212] on span "Burger And Sandwiches" at bounding box center [379, 219] width 90 height 15
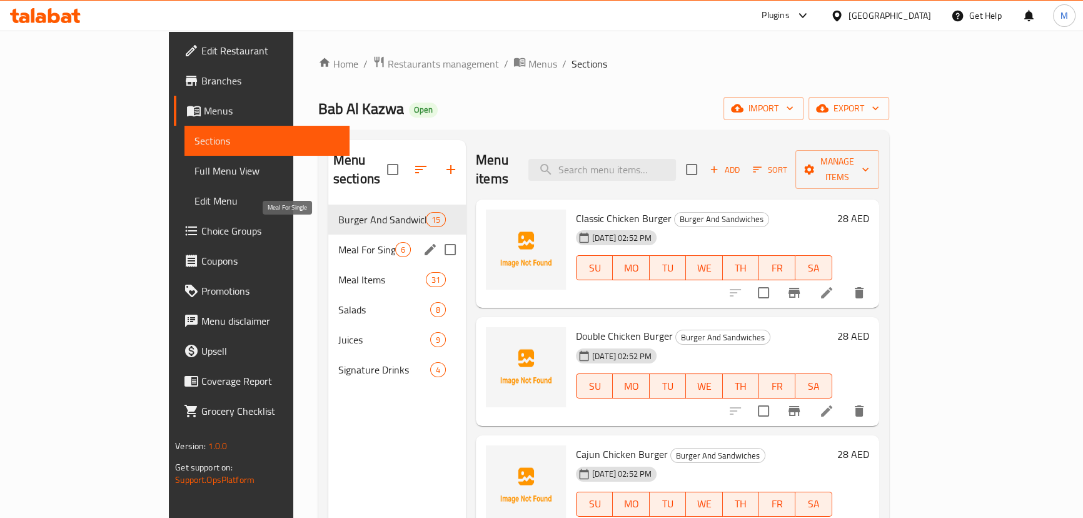
click at [338, 242] on span "Meal For Single" at bounding box center [366, 249] width 57 height 15
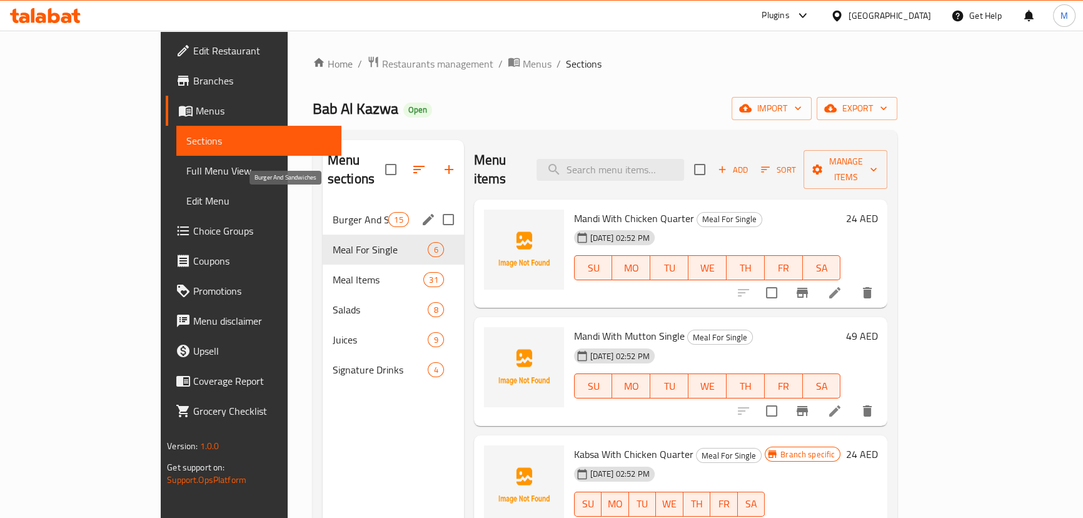
click at [333, 212] on span "Burger And Sandwiches" at bounding box center [361, 219] width 56 height 15
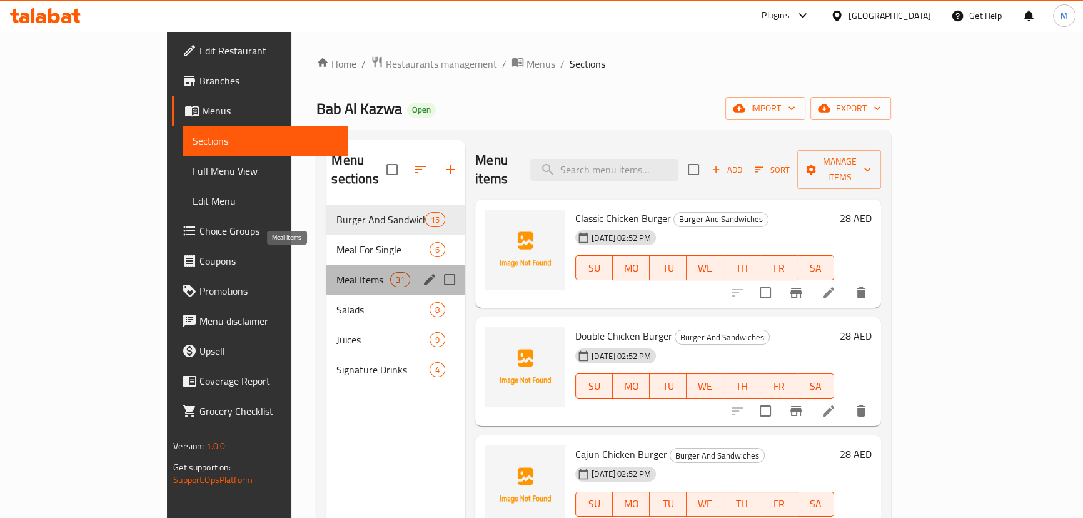
click at [336, 272] on span "Meal Items" at bounding box center [362, 279] width 53 height 15
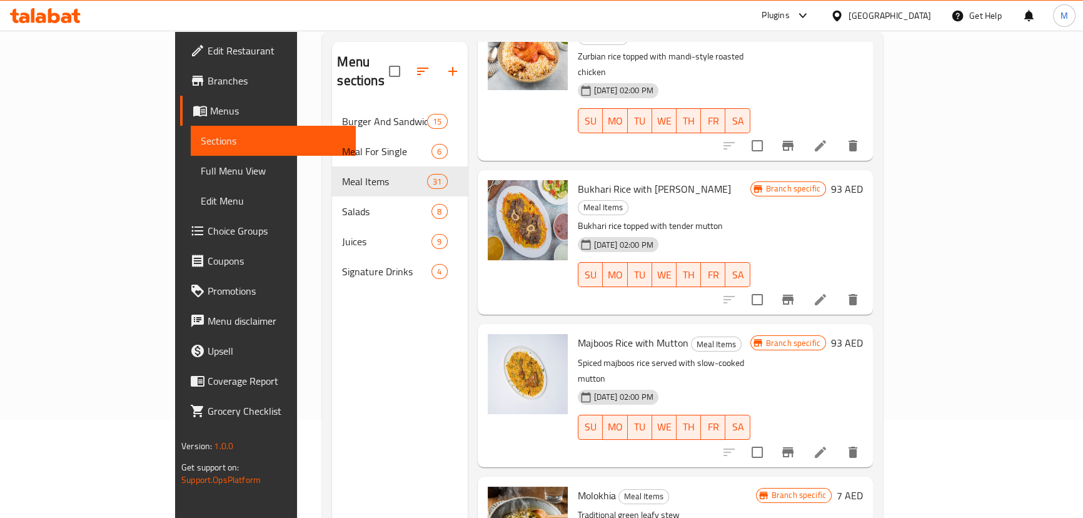
scroll to position [175, 0]
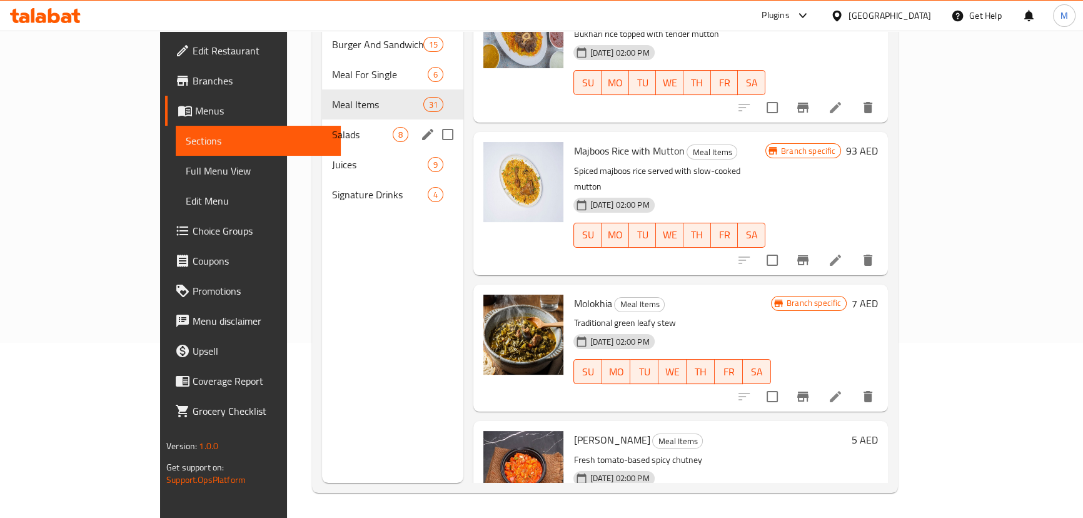
click at [330, 119] on div "Salads 8" at bounding box center [392, 134] width 141 height 30
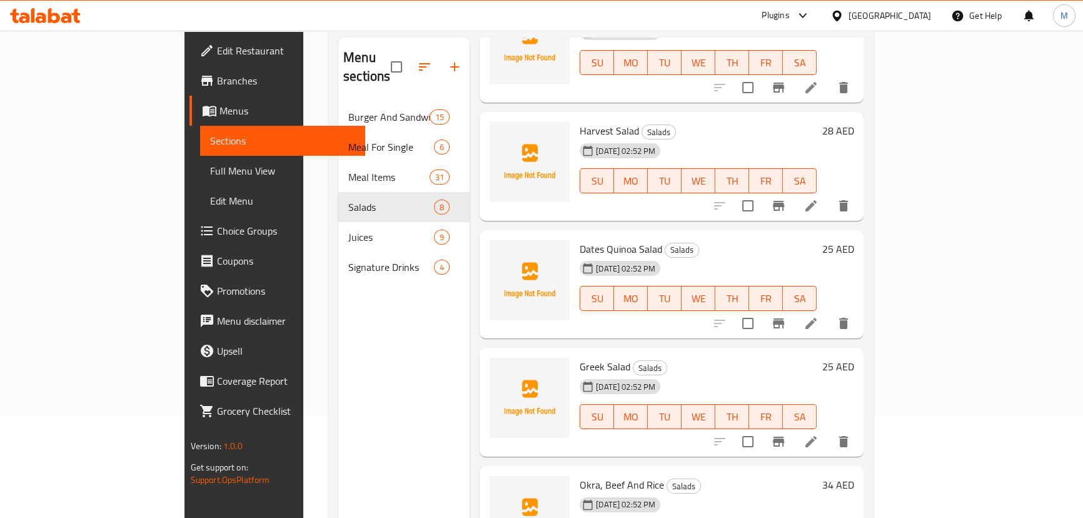
scroll to position [175, 0]
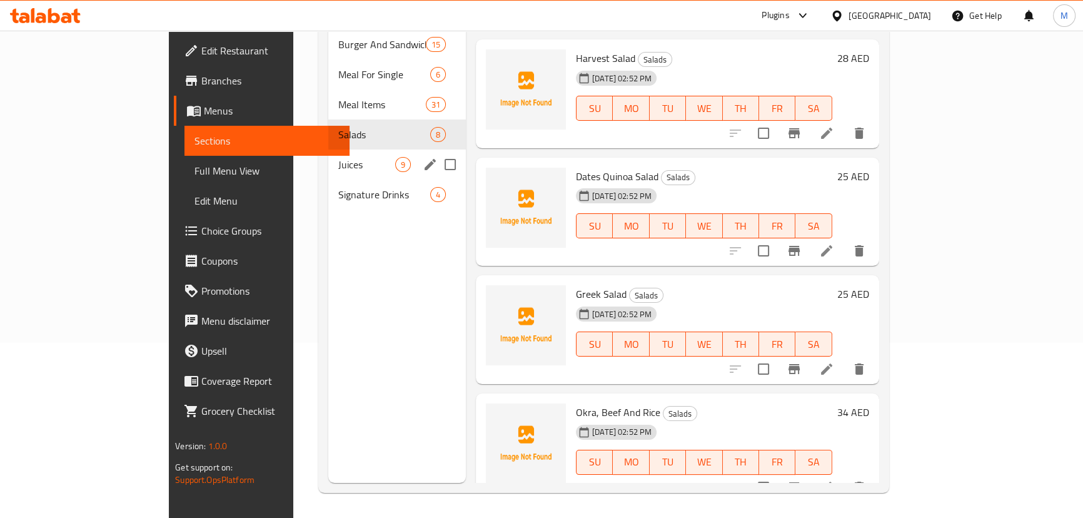
click at [338, 157] on span "Juices" at bounding box center [366, 164] width 57 height 15
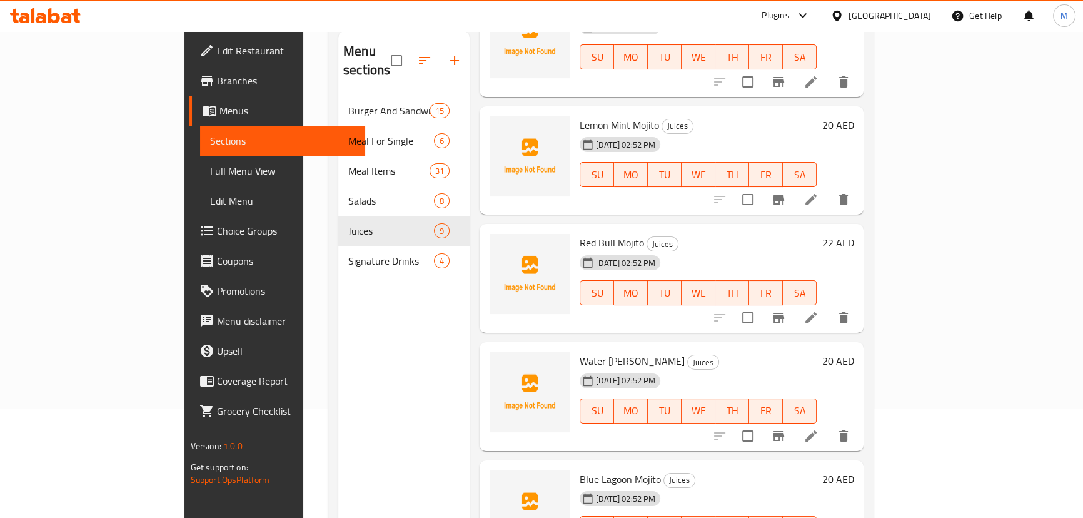
scroll to position [175, 0]
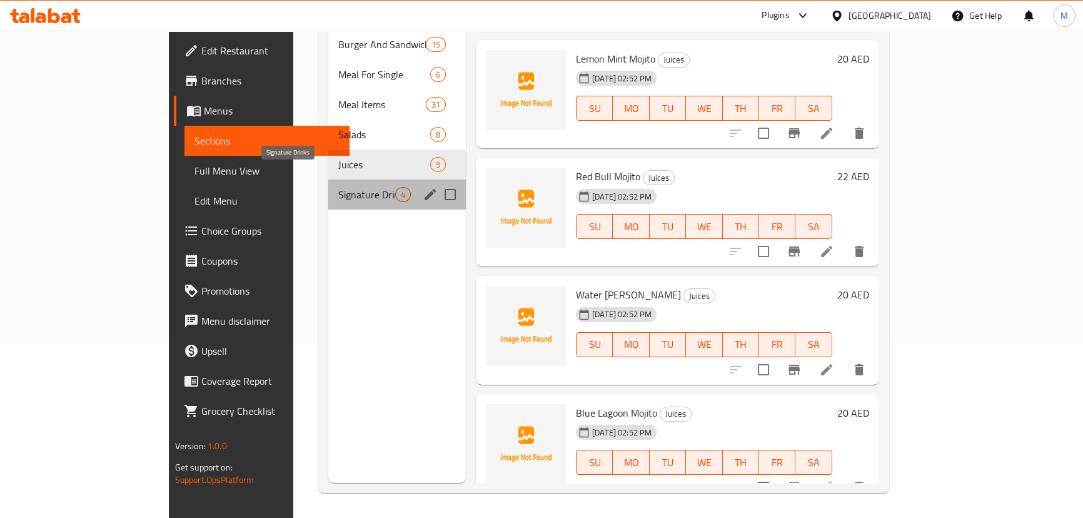
click at [338, 187] on span "Signature Drinks" at bounding box center [366, 194] width 57 height 15
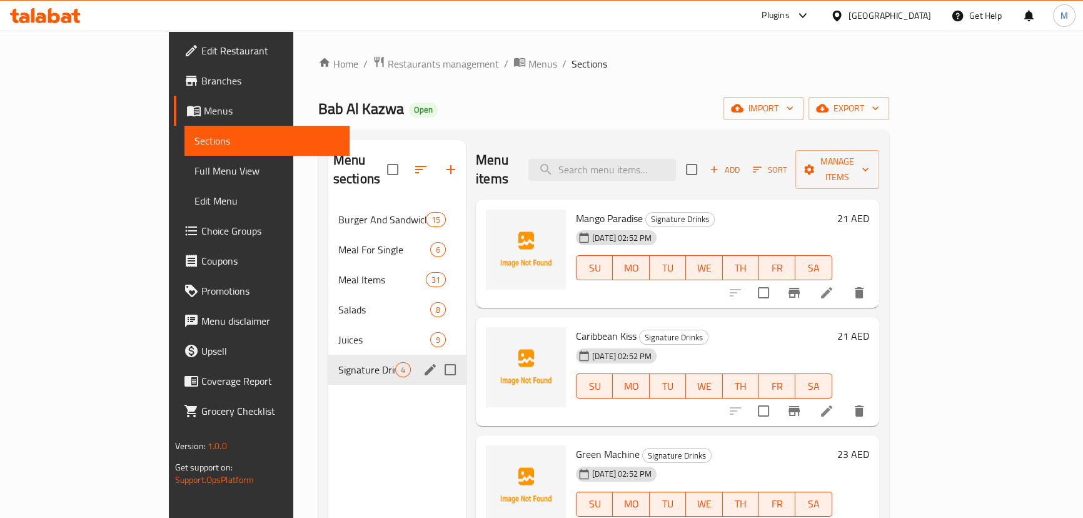
drag, startPoint x: 413, startPoint y: 348, endPoint x: 411, endPoint y: 335, distance: 13.2
click at [437, 356] on input "Menu sections" at bounding box center [450, 369] width 26 height 26
checkbox input "true"
click at [437, 326] on input "Menu sections" at bounding box center [450, 339] width 26 height 26
checkbox input "true"
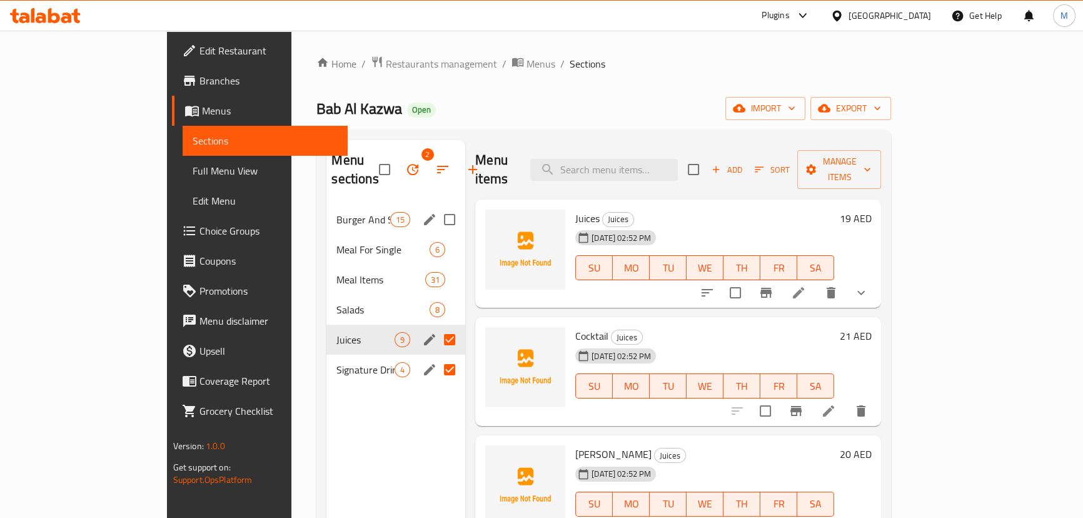
click at [436, 206] on input "Menu sections" at bounding box center [449, 219] width 26 height 26
checkbox input "true"
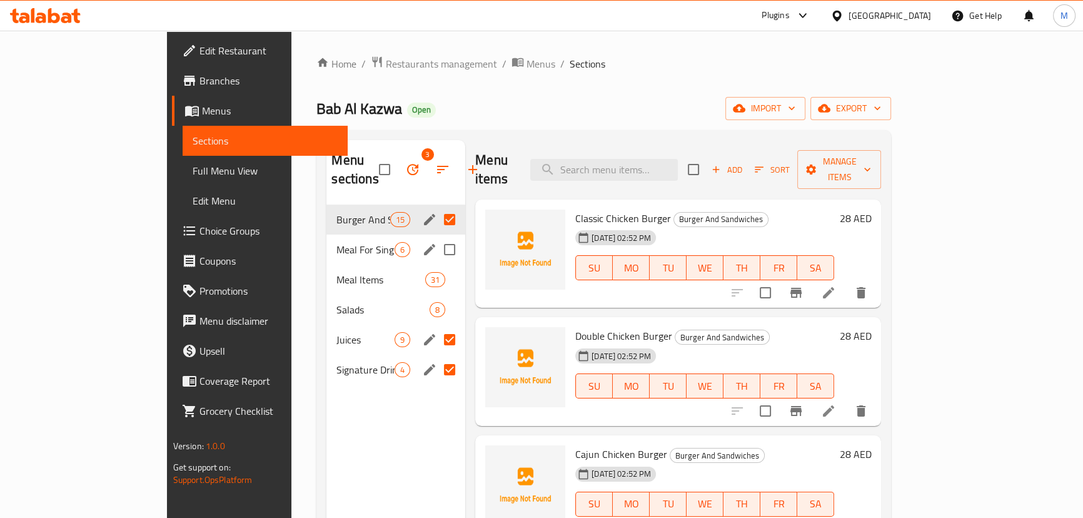
click at [436, 236] on input "Menu sections" at bounding box center [449, 249] width 26 height 26
checkbox input "true"
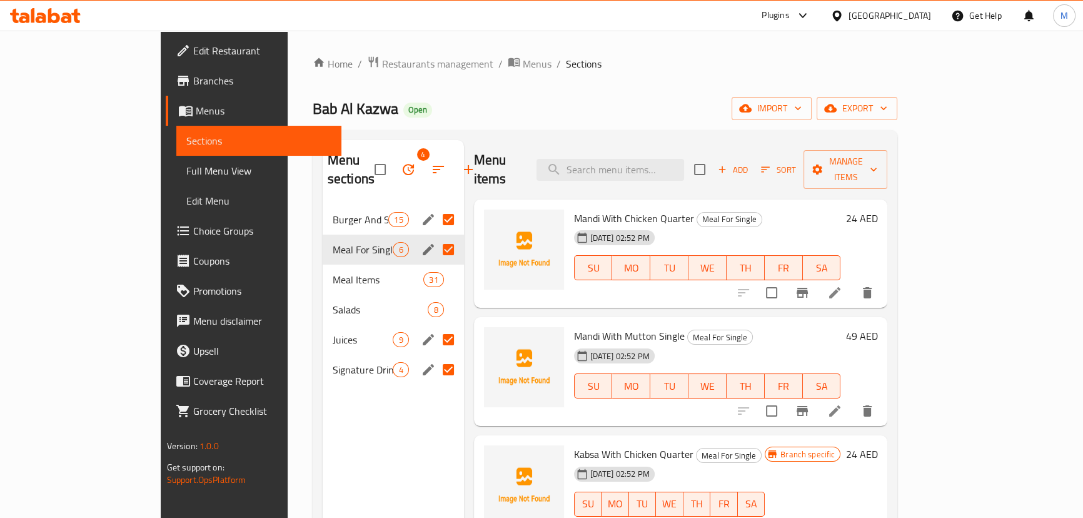
click at [698, 139] on div "Menu sections 4 Burger And Sandwiches 15 Meal For Single 6 Meal Items 31 Salads…" at bounding box center [605, 399] width 585 height 538
click at [663, 163] on input "search" at bounding box center [610, 170] width 148 height 22
paste input "Chicken Mandi"
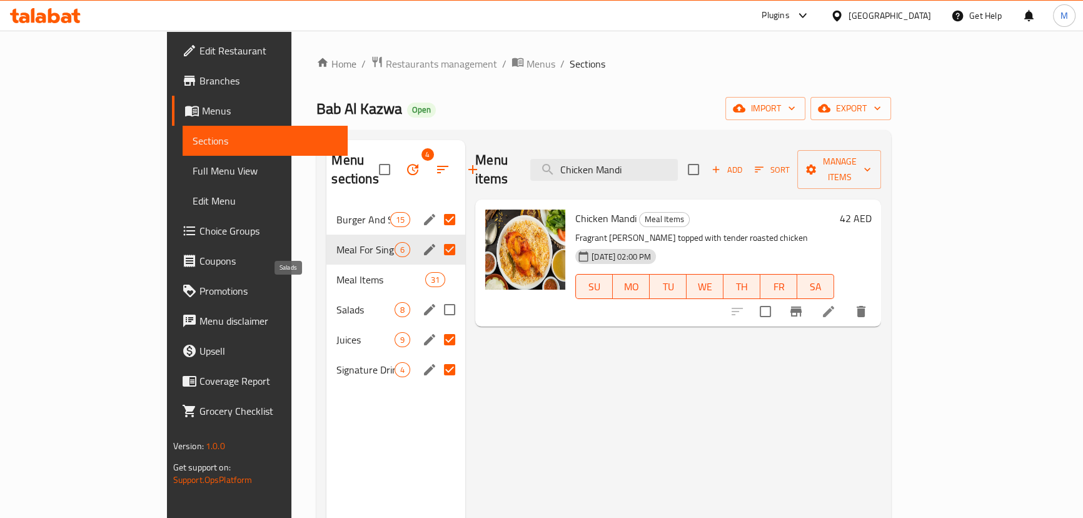
type input "Chicken Mandi"
click at [336, 302] on span "Salads" at bounding box center [365, 309] width 58 height 15
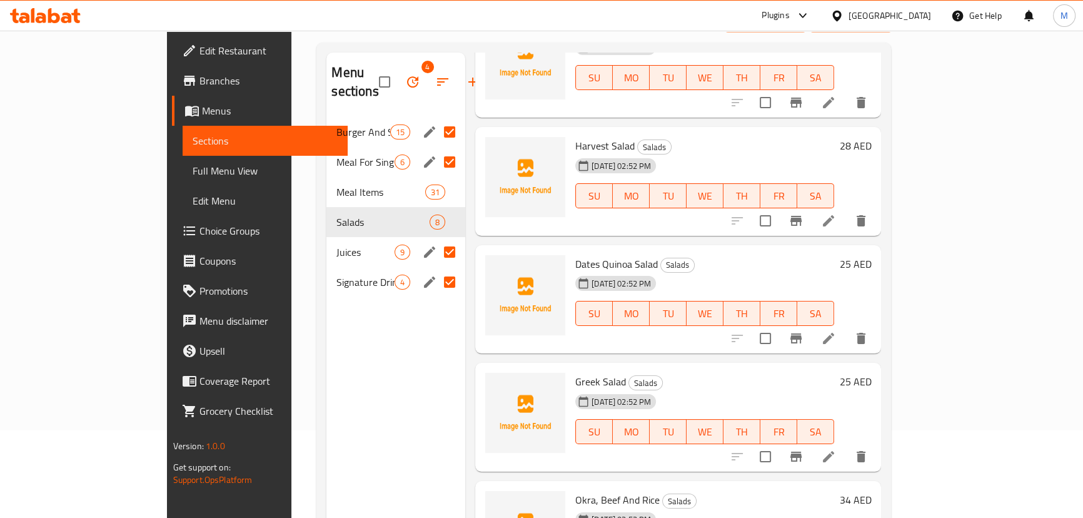
scroll to position [175, 0]
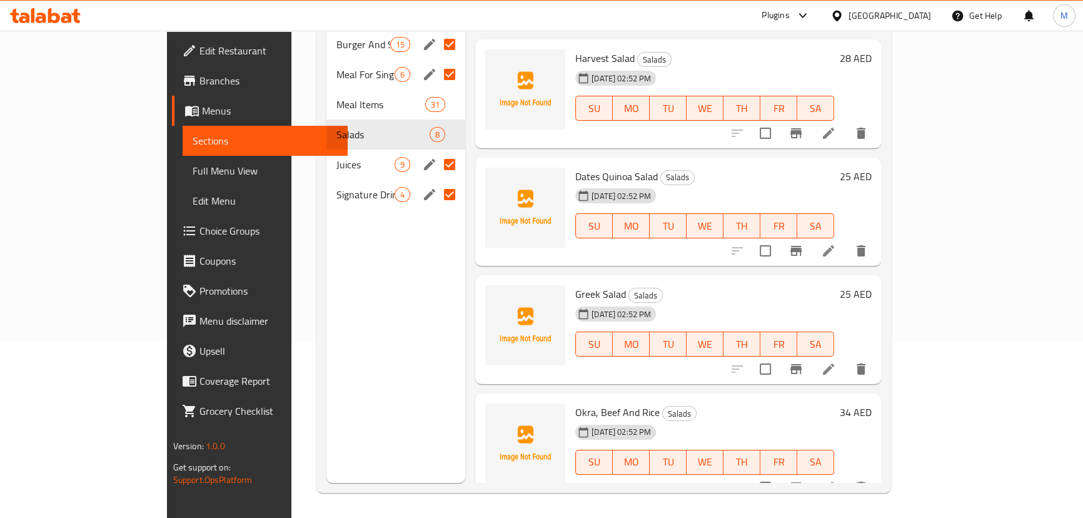
click at [326, 153] on div "Juices 9" at bounding box center [395, 164] width 139 height 30
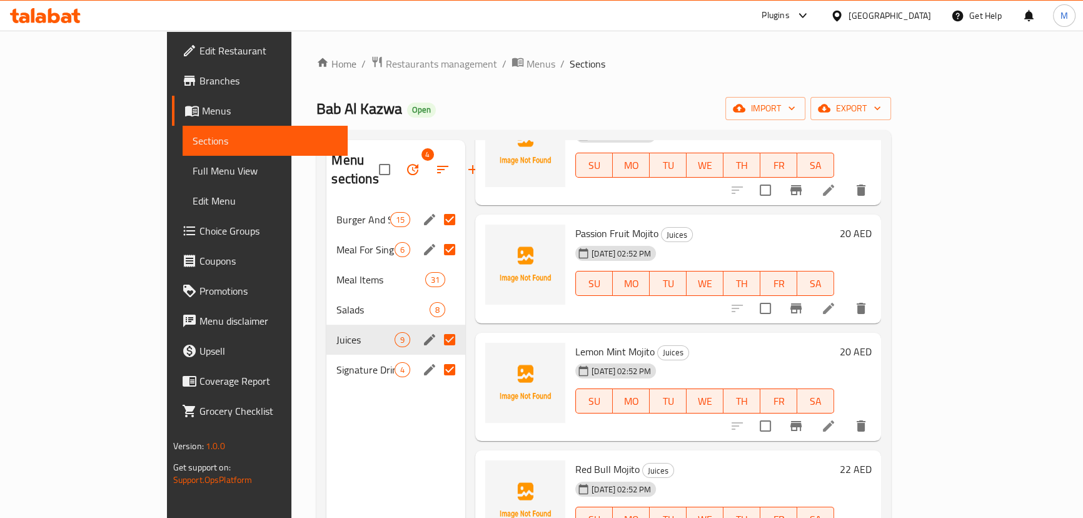
click at [326, 300] on div "Salads 8" at bounding box center [395, 310] width 139 height 30
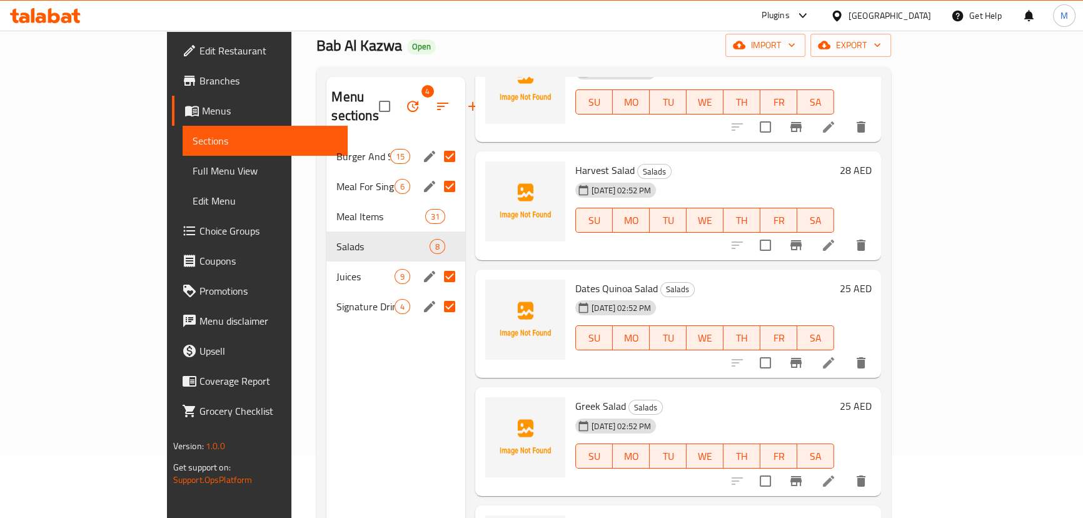
scroll to position [175, 0]
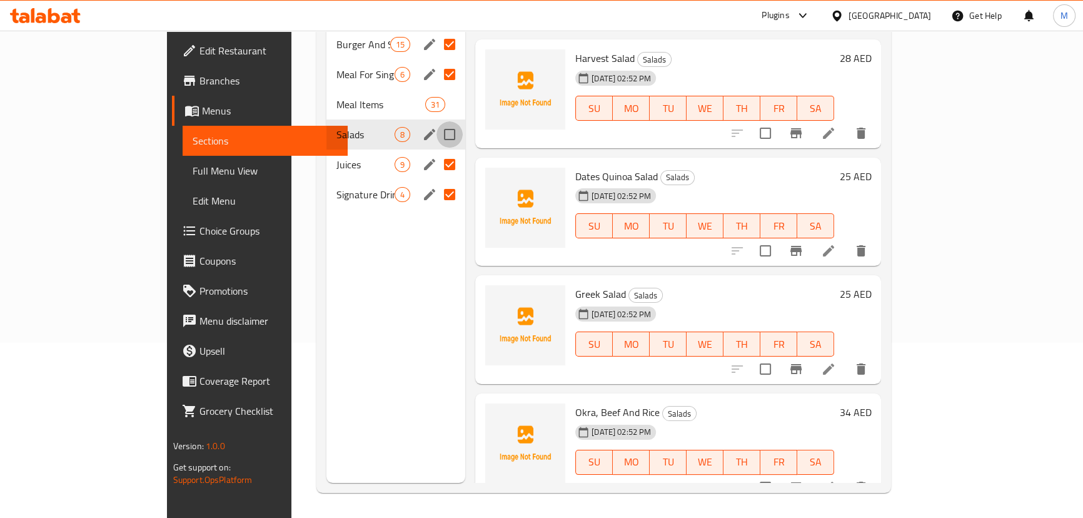
click at [436, 121] on input "Menu sections" at bounding box center [449, 134] width 26 height 26
checkbox input "true"
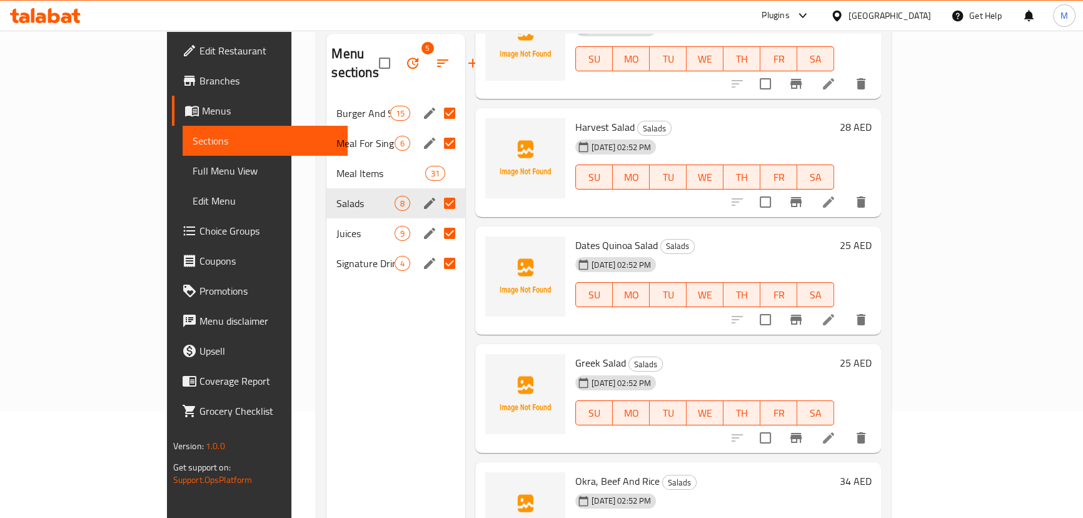
scroll to position [0, 0]
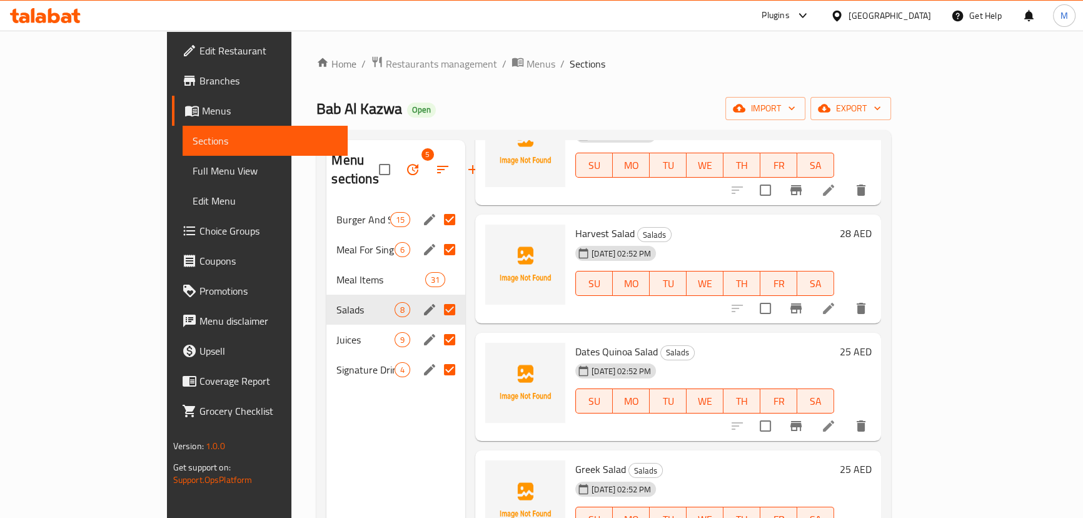
click at [326, 241] on div "Meal For Single 6" at bounding box center [395, 249] width 139 height 30
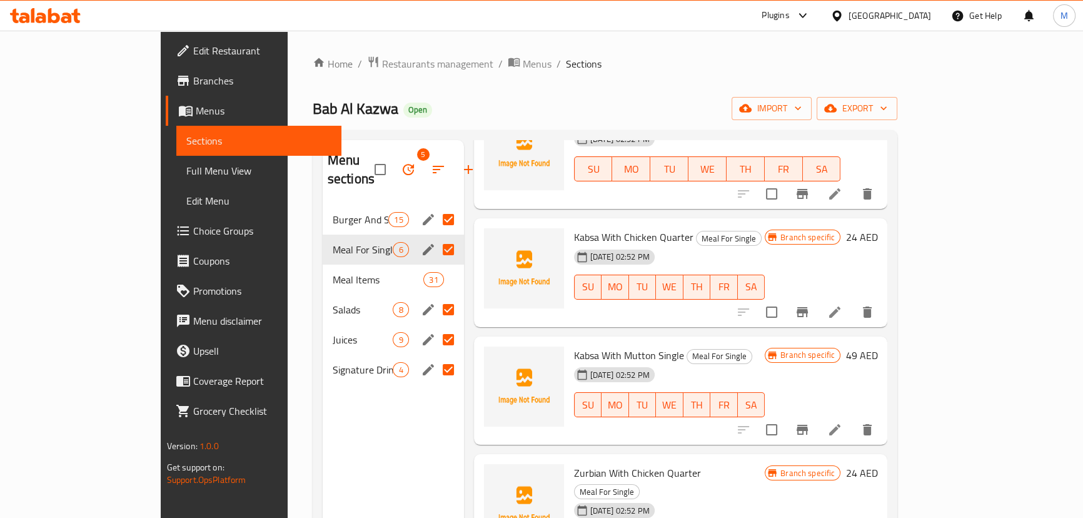
scroll to position [220, 0]
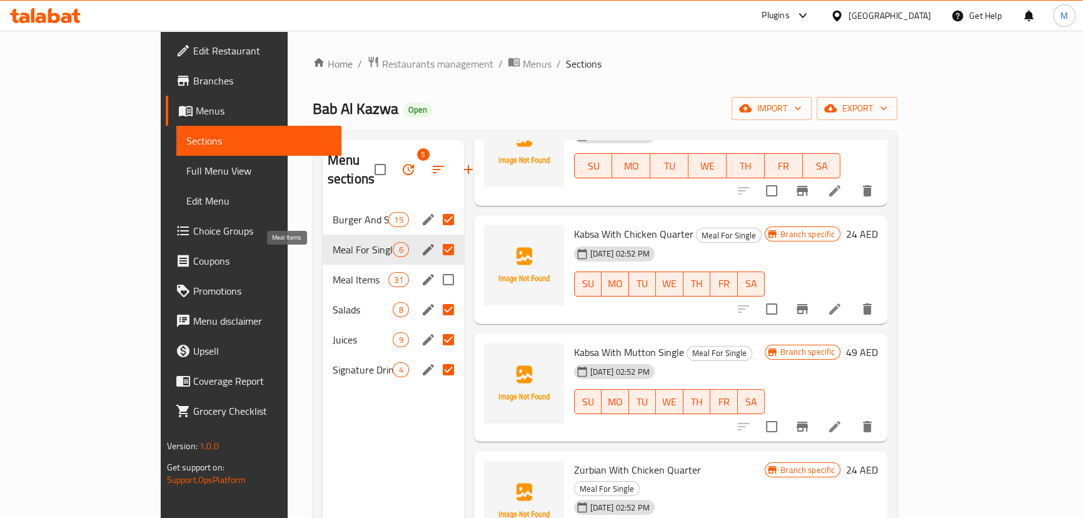
click at [333, 272] on span "Meal Items" at bounding box center [361, 279] width 56 height 15
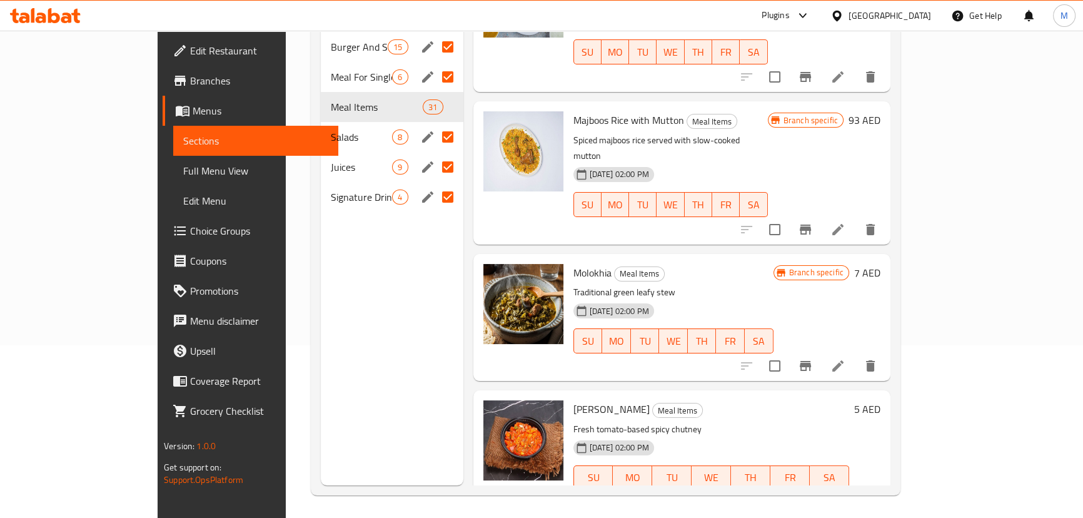
scroll to position [175, 0]
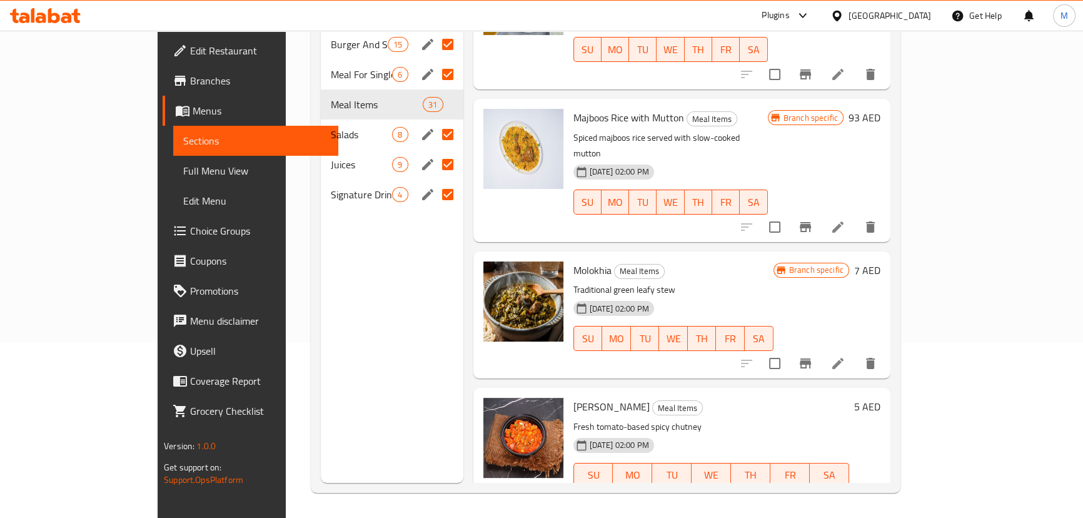
click at [331, 187] on span "Signature Drinks" at bounding box center [362, 194] width 62 height 15
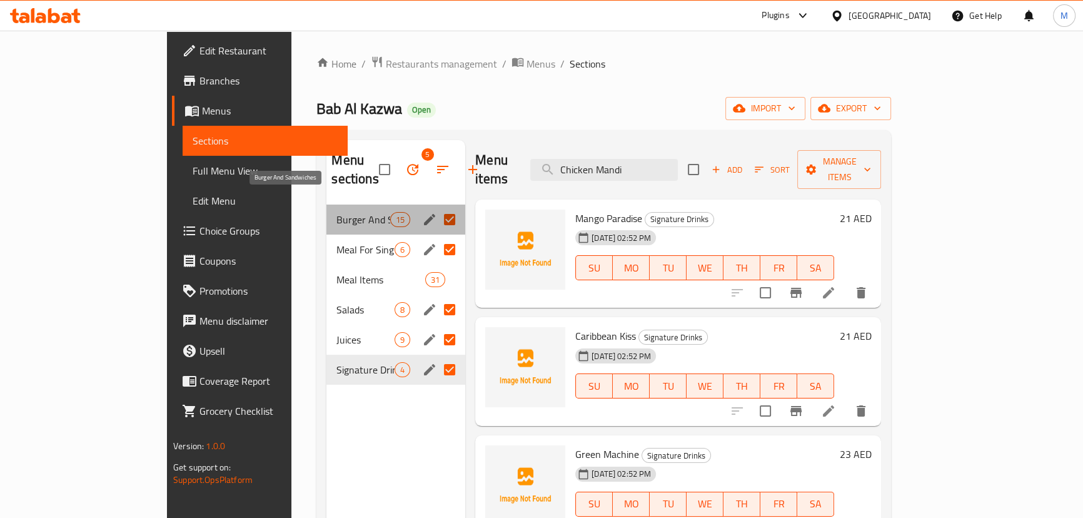
click at [336, 212] on span "Burger And Sandwiches" at bounding box center [362, 219] width 53 height 15
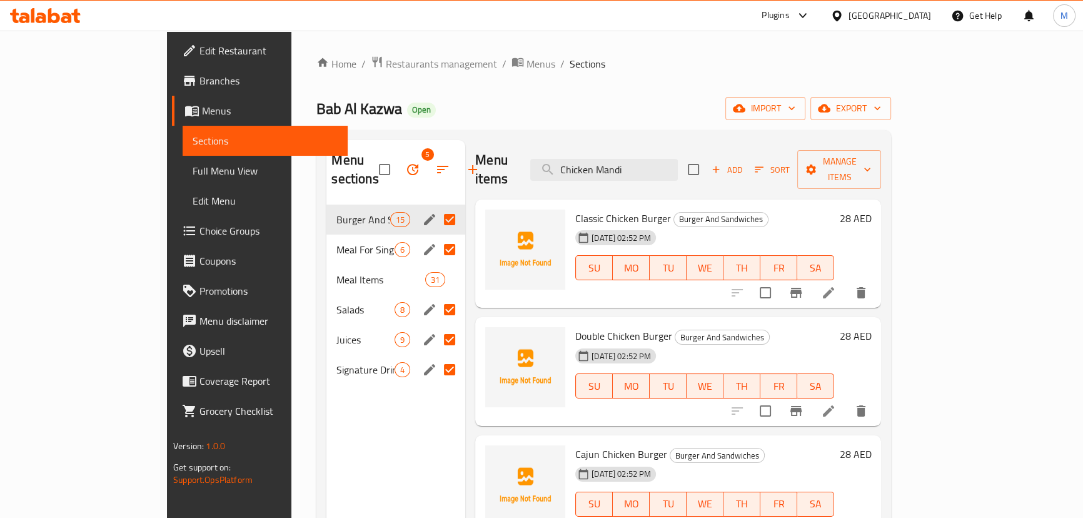
click at [326, 234] on div "Meal For Single 6" at bounding box center [395, 249] width 139 height 30
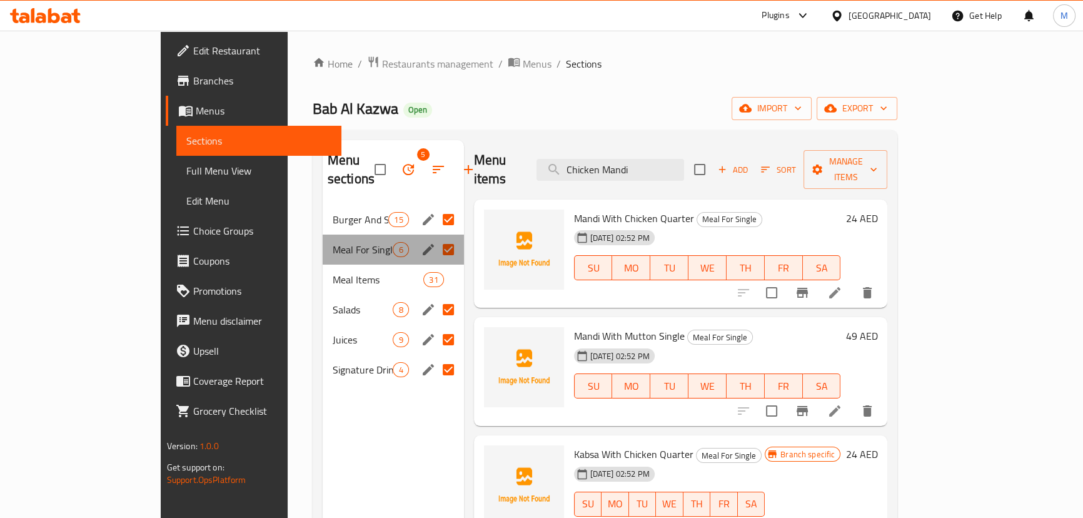
click at [323, 238] on div "Meal For Single 6" at bounding box center [393, 249] width 141 height 30
click at [877, 162] on span "Manage items" at bounding box center [845, 169] width 64 height 31
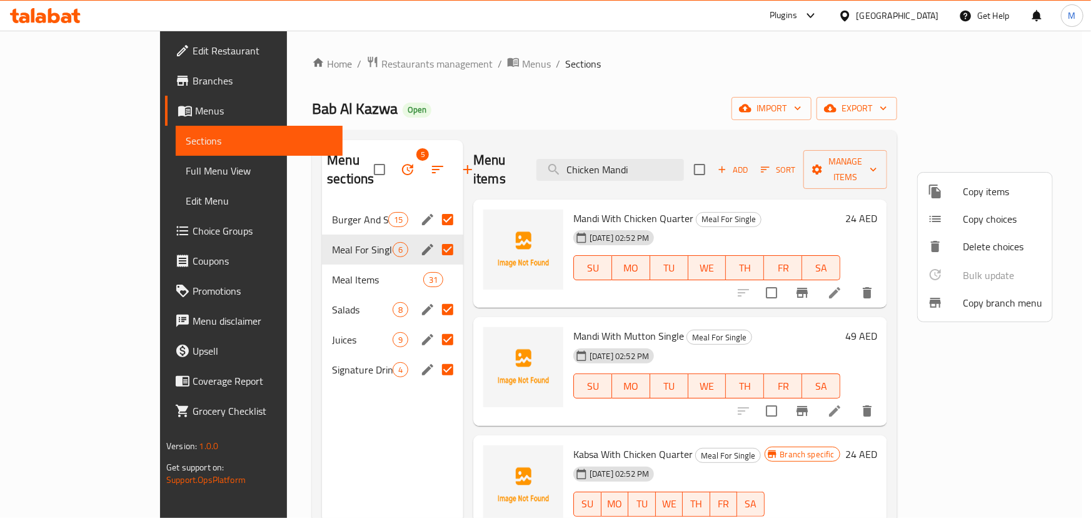
click at [505, 105] on div at bounding box center [545, 259] width 1091 height 518
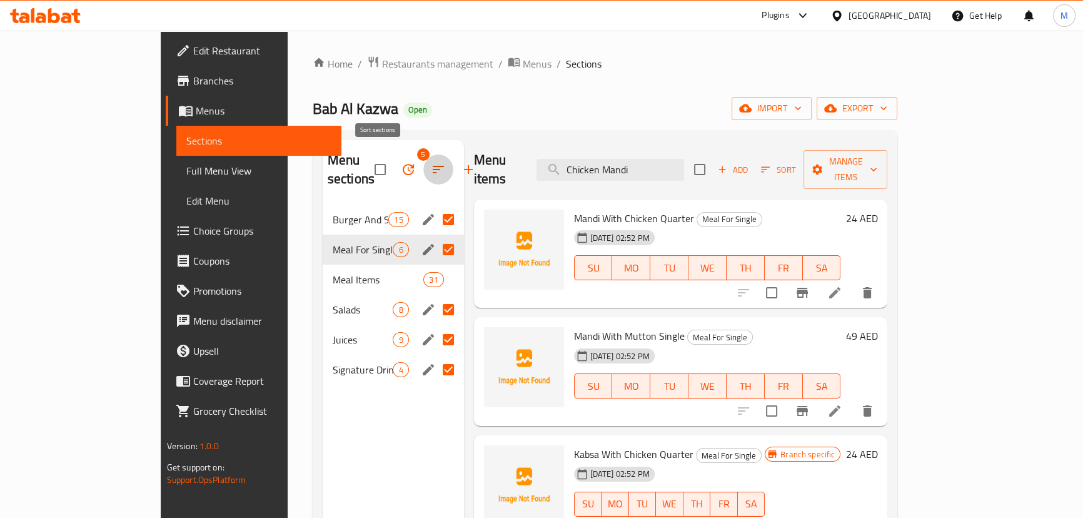
click at [431, 162] on icon "button" at bounding box center [438, 169] width 15 height 15
click at [401, 163] on icon "button" at bounding box center [408, 169] width 15 height 15
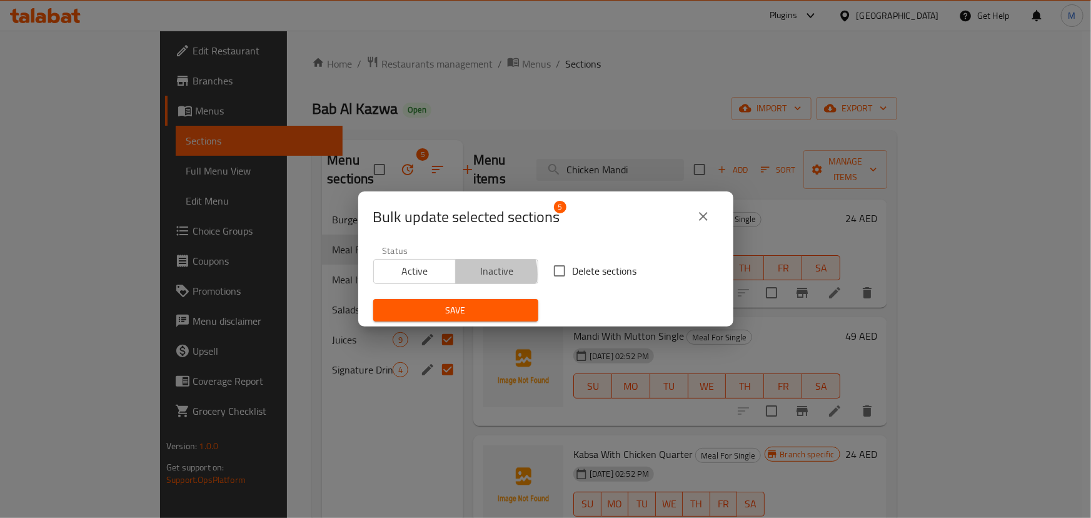
click at [473, 274] on span "Inactive" at bounding box center [497, 271] width 73 height 18
click at [485, 308] on span "Save" at bounding box center [455, 311] width 145 height 16
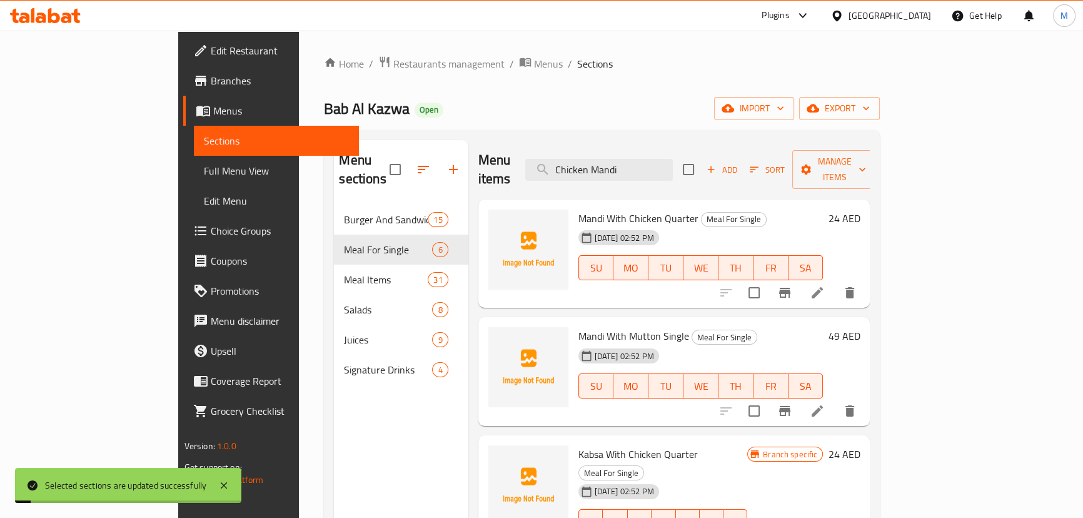
click at [629, 101] on div "Bab Al Kazwa Open import export" at bounding box center [602, 108] width 556 height 23
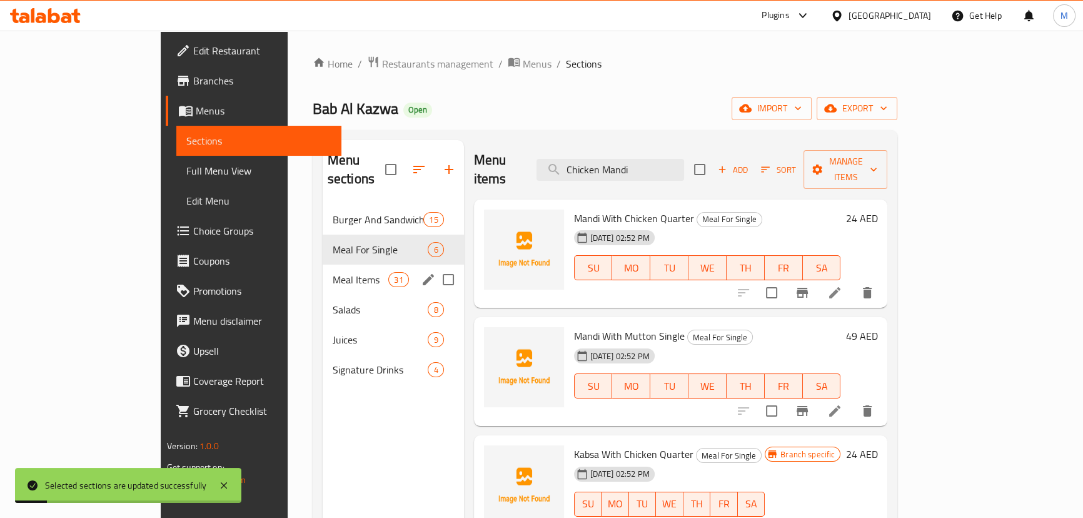
click at [355, 264] on div "Meal Items 31" at bounding box center [393, 279] width 141 height 30
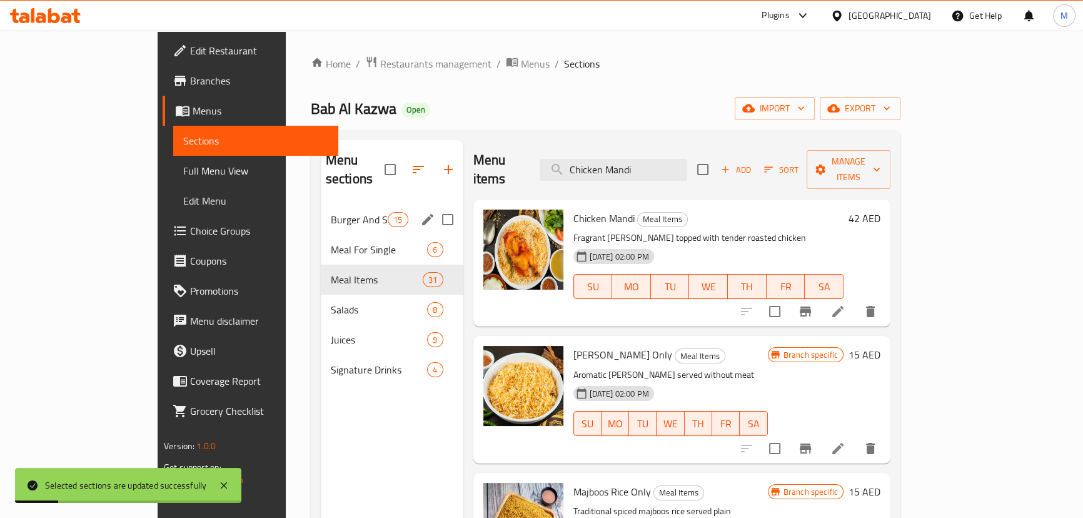
click at [321, 211] on div "Burger And Sandwiches 15" at bounding box center [392, 219] width 143 height 30
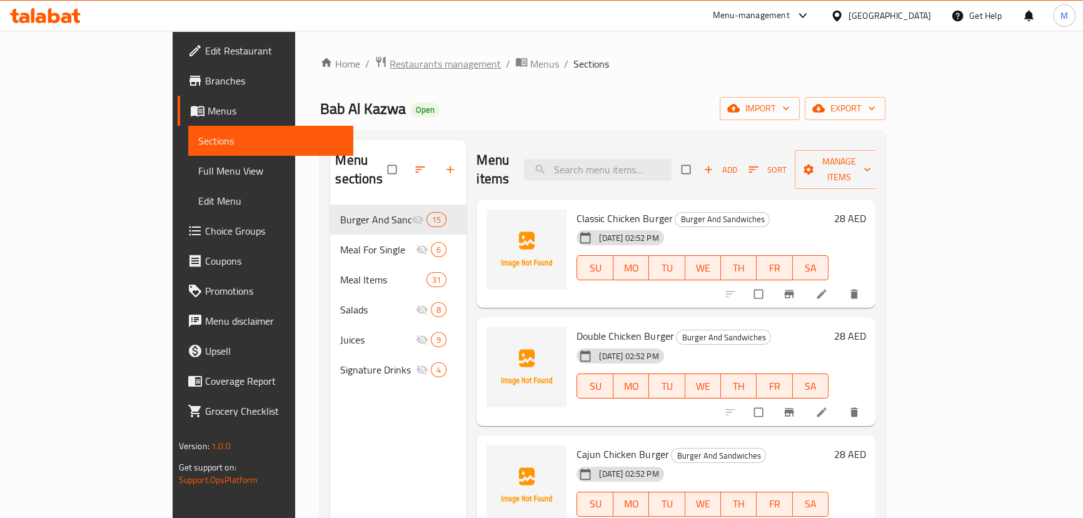
click at [390, 69] on span "Restaurants management" at bounding box center [445, 63] width 111 height 15
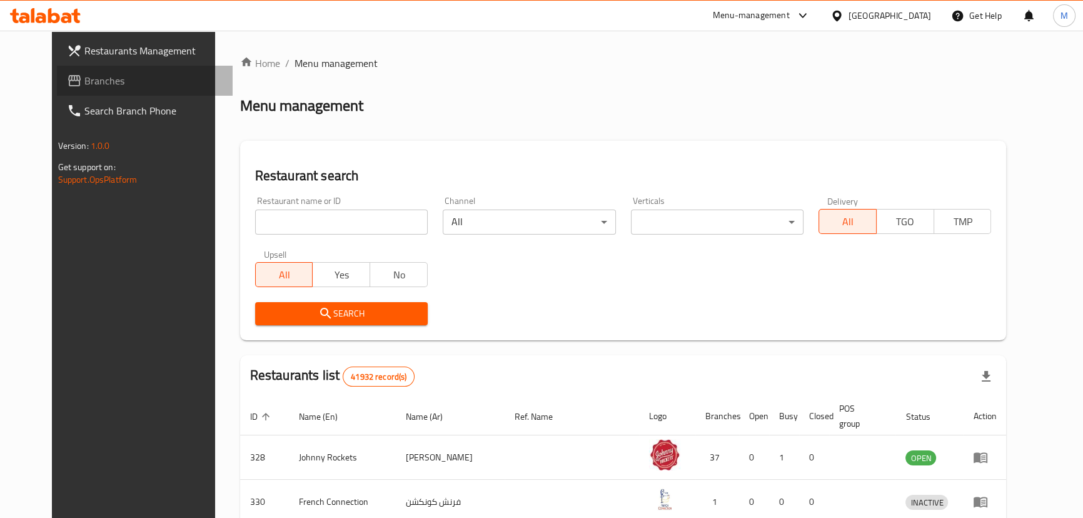
click at [84, 87] on span "Branches" at bounding box center [153, 80] width 138 height 15
